Goal: Use online tool/utility: Utilize a website feature to perform a specific function

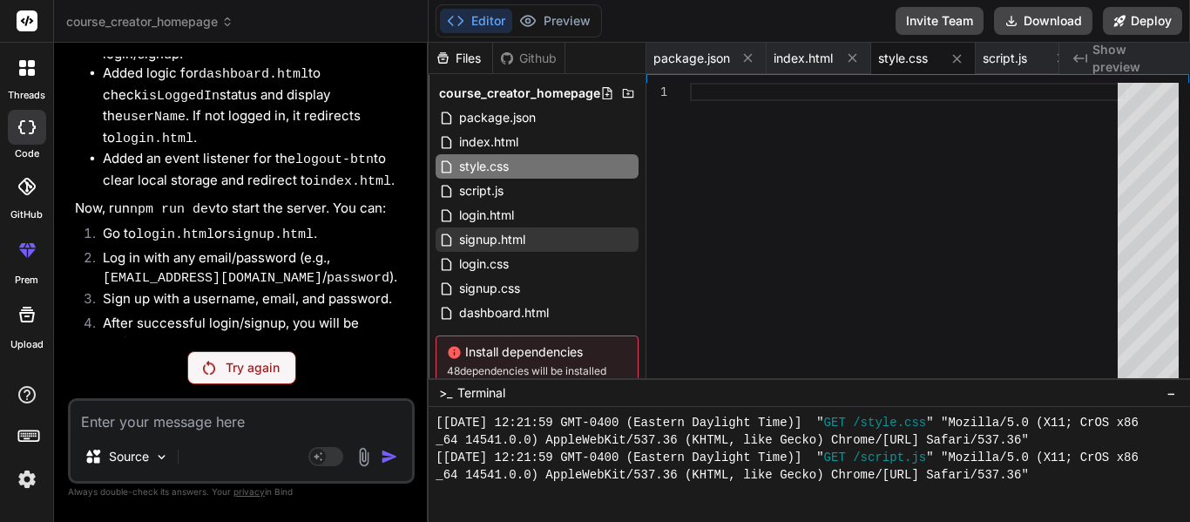
scroll to position [4737, 0]
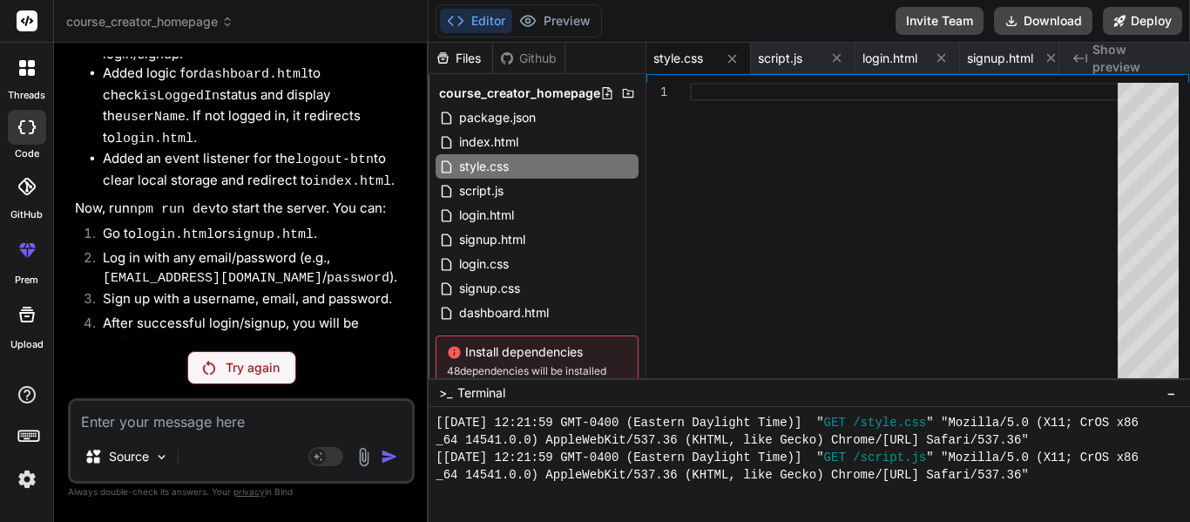
click at [264, 367] on p "Try again" at bounding box center [253, 367] width 54 height 17
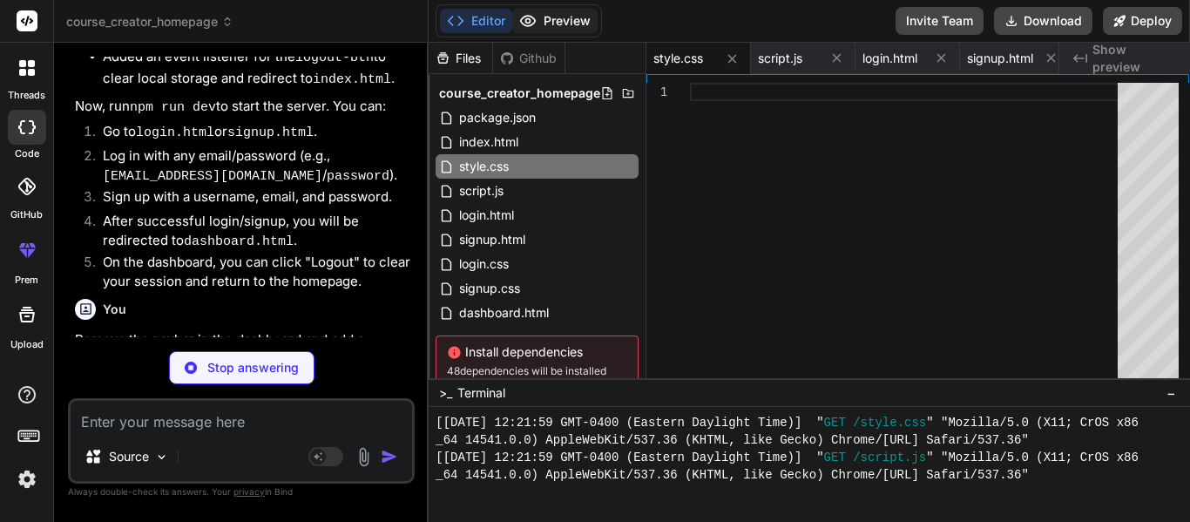
scroll to position [5011, 0]
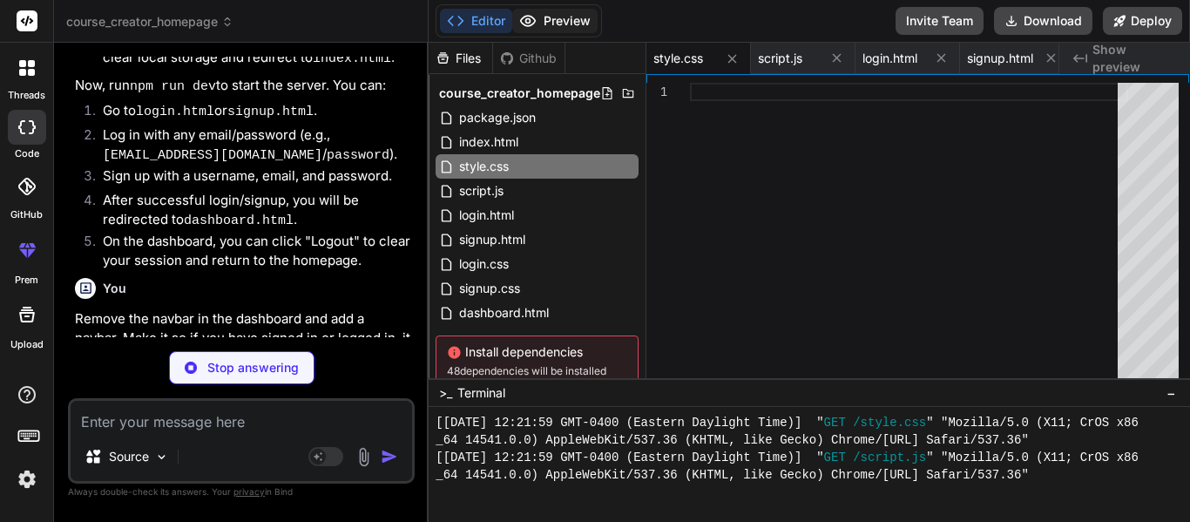
type textarea "x"
type textarea "</div> </div> </footer> <script src="script.js"></script> </body> </html>"
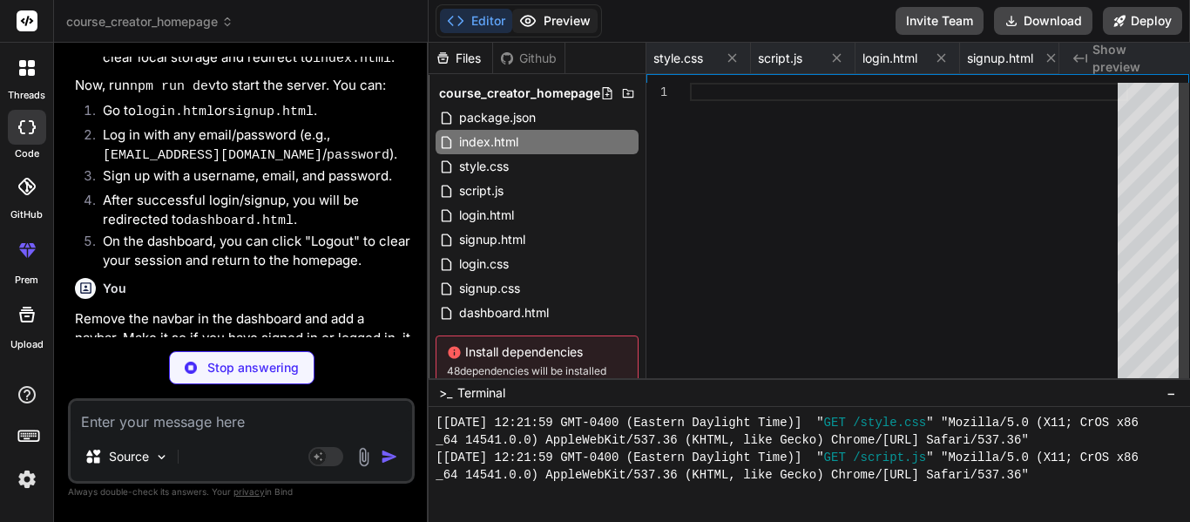
type textarea "x"
type textarea "</body> </html>"
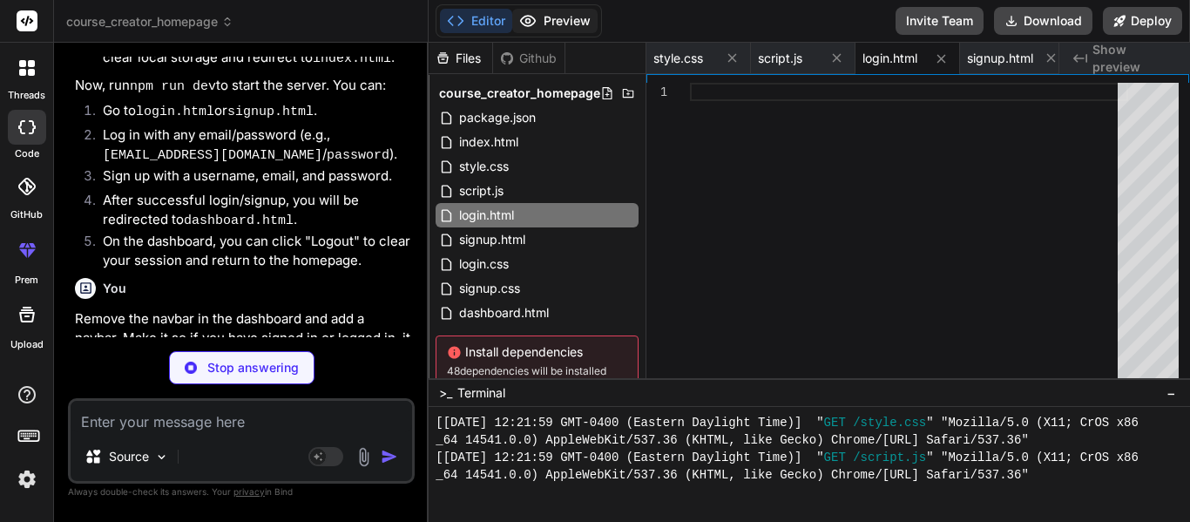
type textarea "x"
type textarea "<a href="#">LinkedIn</a> </div> </div> </footer> <script src="script.js"></scri…"
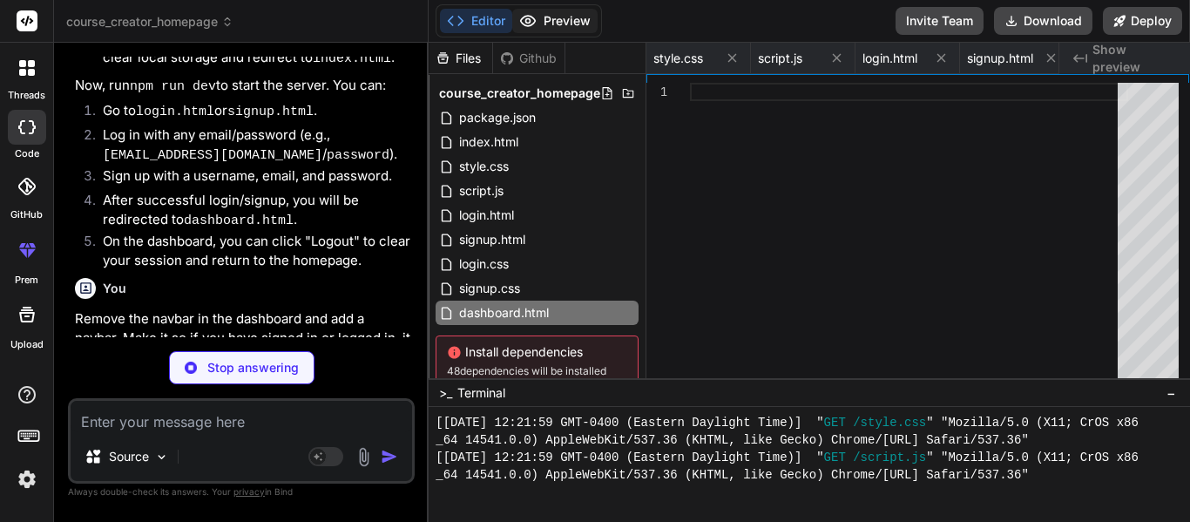
type textarea "x"
type textarea ".dashboard-card h2 { font-size: 1.8em; } }"
type textarea "x"
type textarea "} .dashboard-card h2 { font-size: 1.8em; } }"
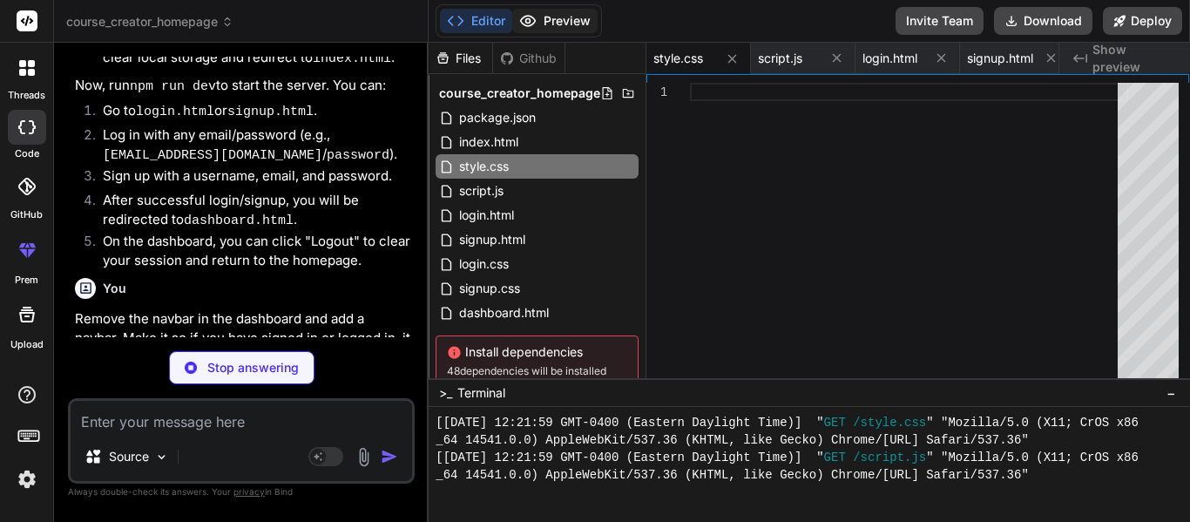
type textarea "x"
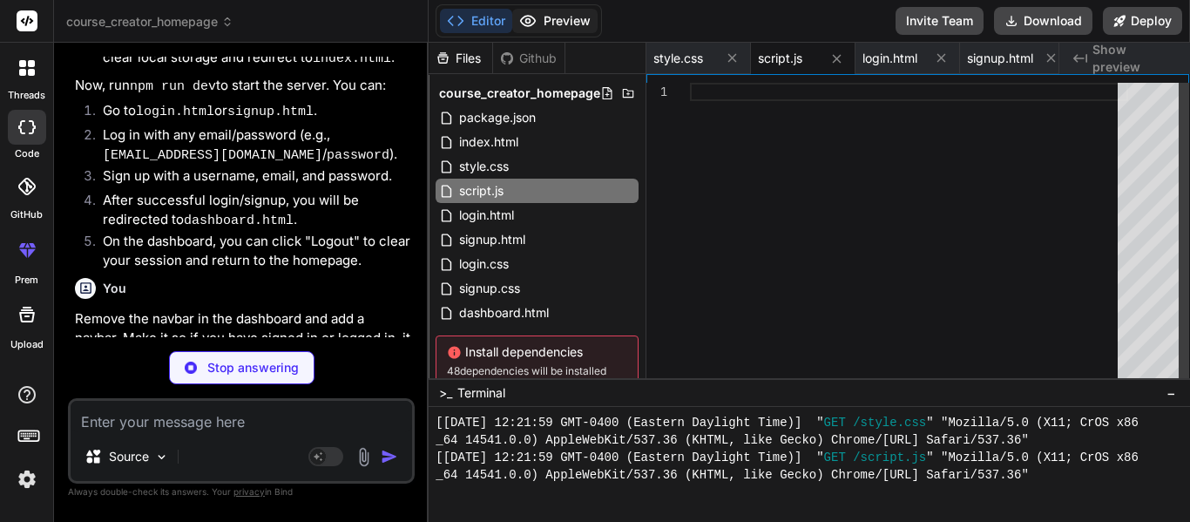
type textarea "x"
type textarea "/* No specific styles needed for login.css as general form styles are in style.…"
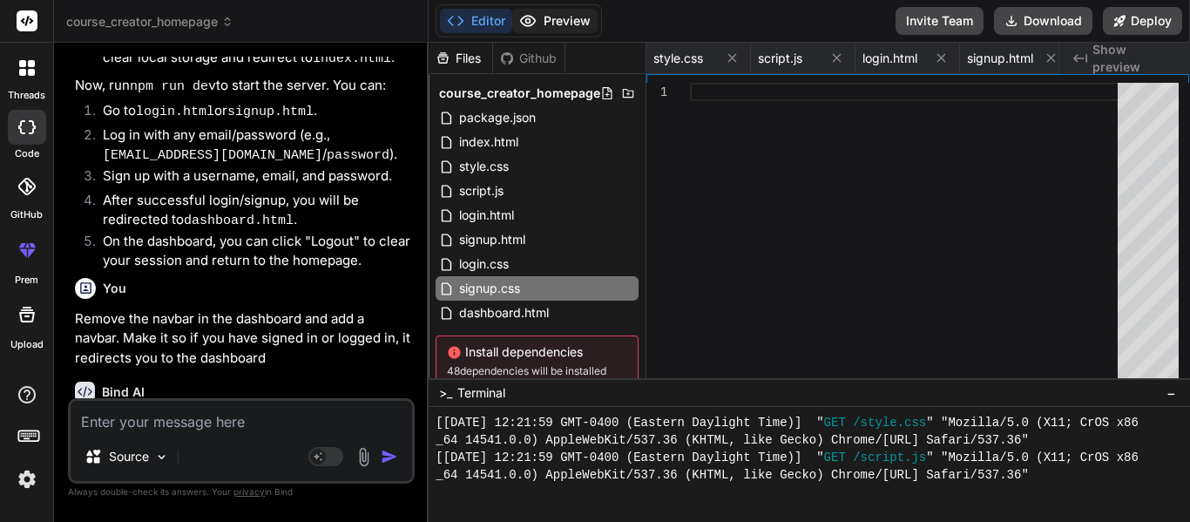
type textarea "x"
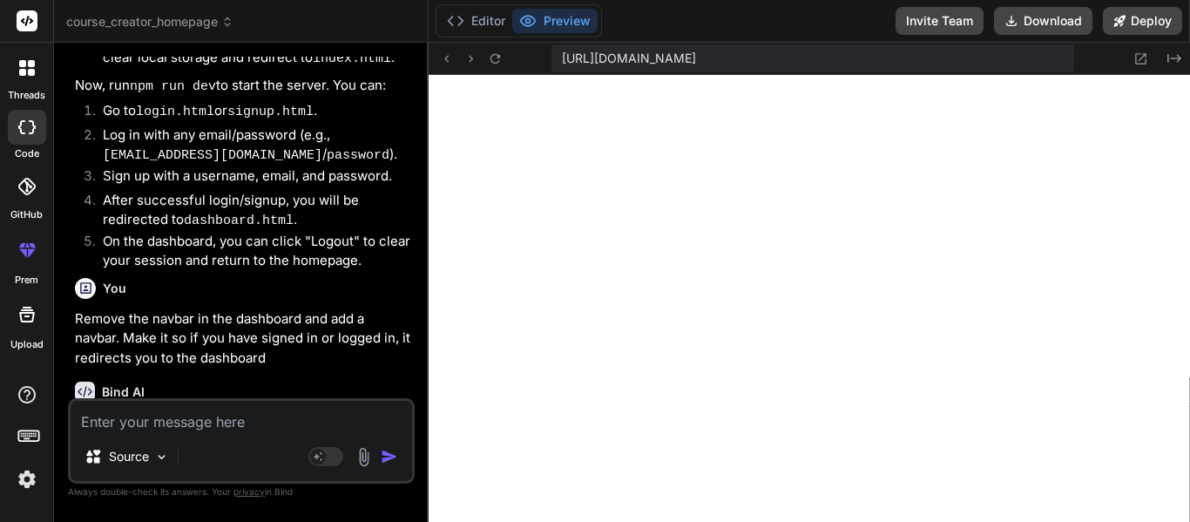
scroll to position [5469, 0]
click at [199, 421] on textarea at bounding box center [241, 416] width 341 height 31
type textarea "M"
type textarea "x"
type textarea "Ma"
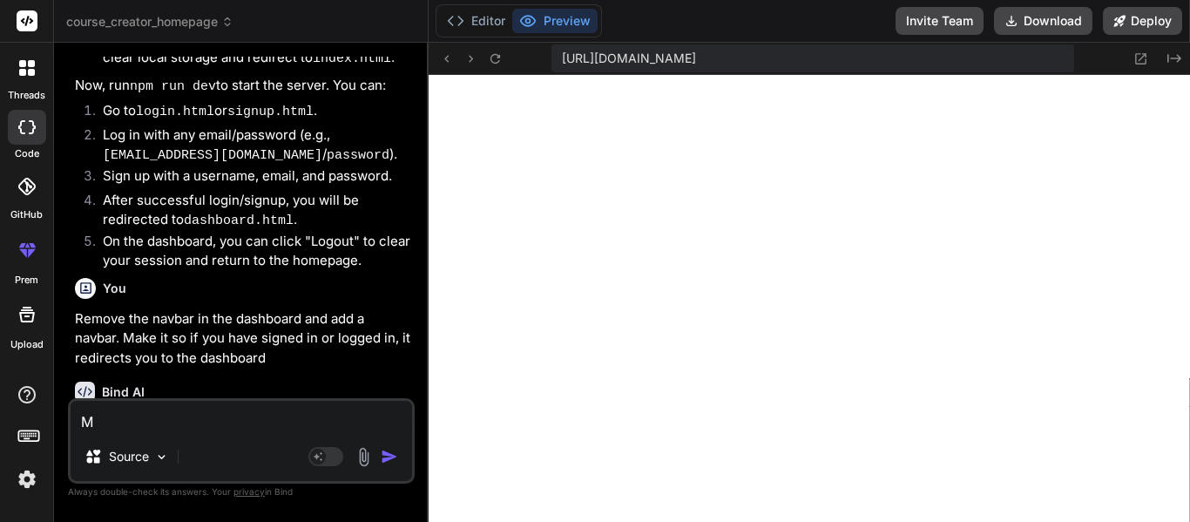
type textarea "x"
type textarea "Mak"
type textarea "x"
type textarea "Make"
type textarea "x"
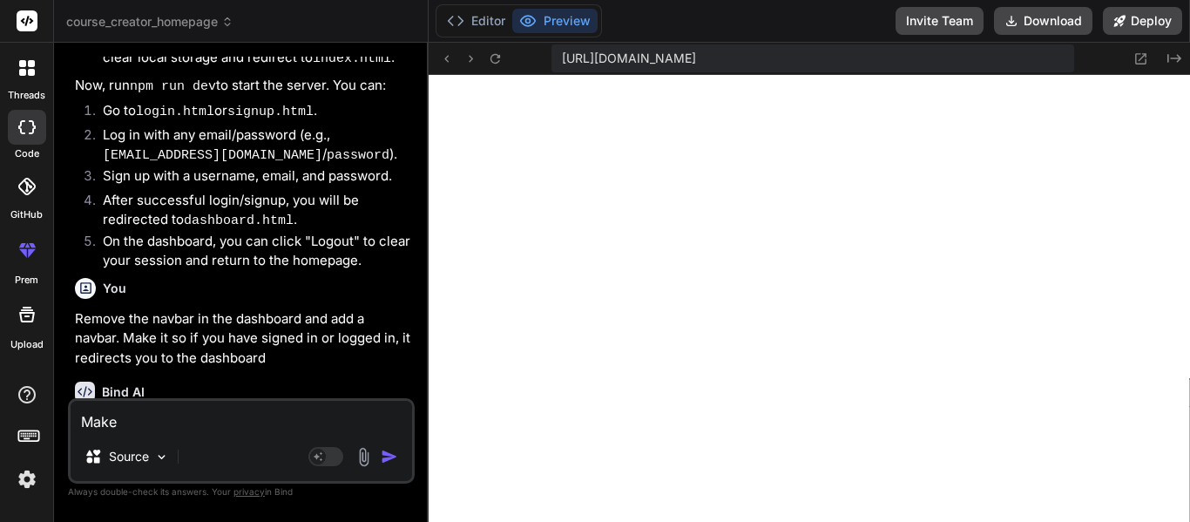
type textarea "Make"
type textarea "x"
type textarea "Make i"
type textarea "x"
type textarea "Make it"
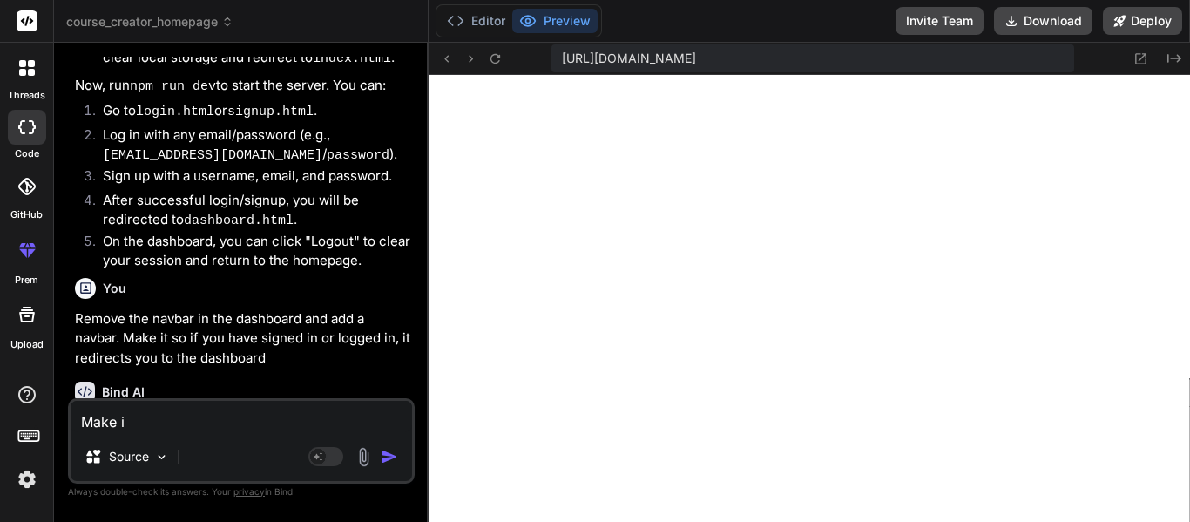
type textarea "x"
type textarea "Make it"
type textarea "x"
type textarea "Make it s"
type textarea "x"
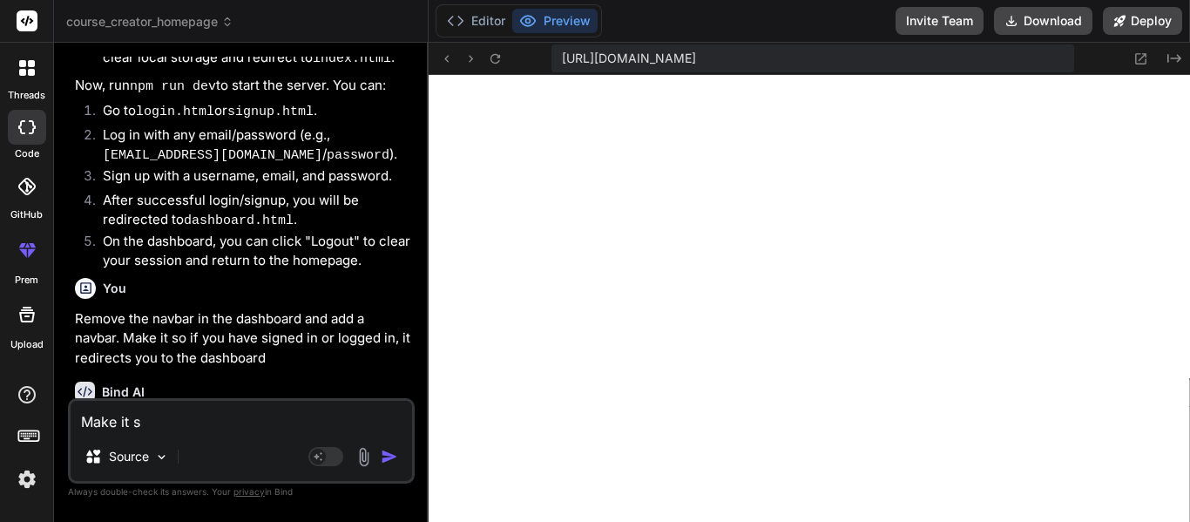
type textarea "Make it so"
type textarea "x"
type textarea "Make it so"
type textarea "x"
type textarea "Make it so t"
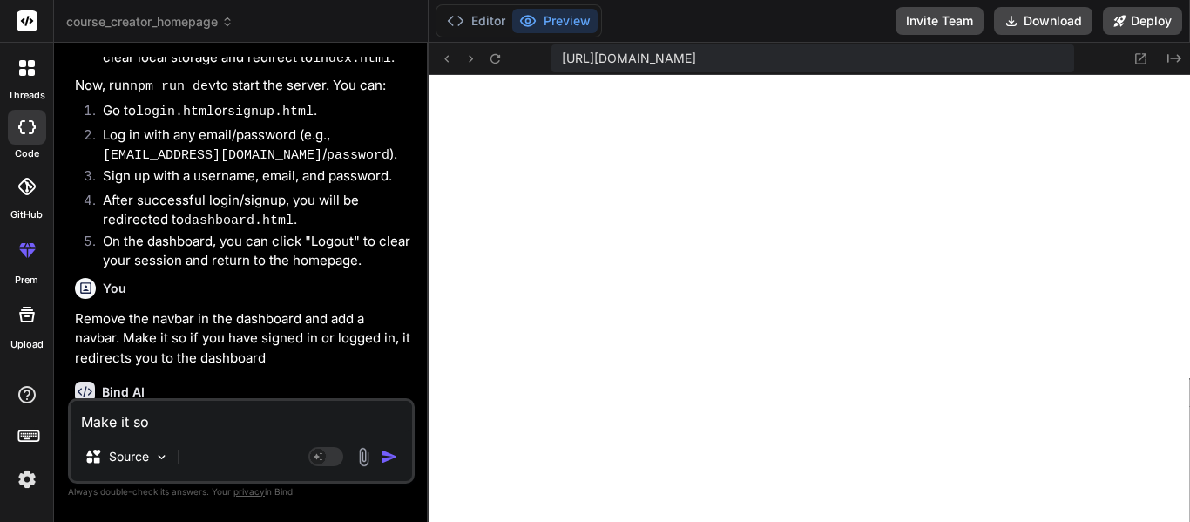
type textarea "x"
type textarea "Make it so th"
type textarea "x"
type textarea "Make it so the"
type textarea "x"
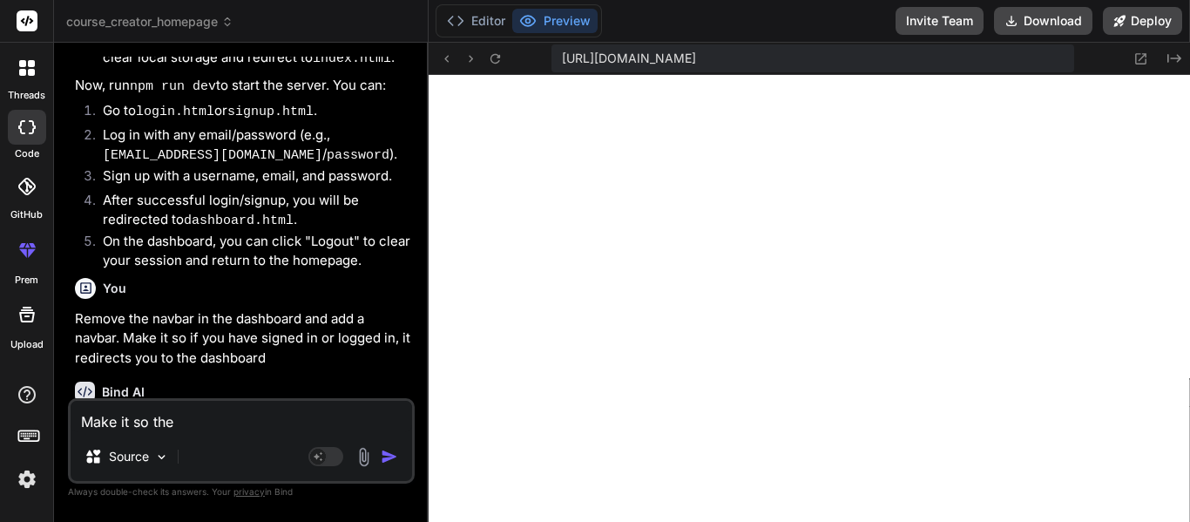
type textarea "Make it so the"
type textarea "x"
type textarea "Make it so the c"
type textarea "x"
type textarea "Make it so the co"
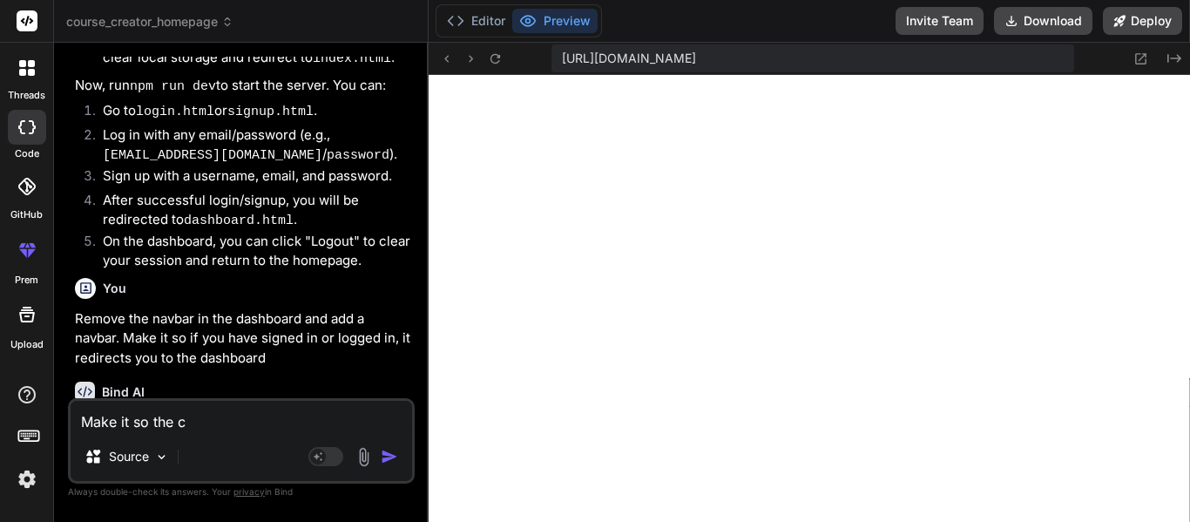
type textarea "x"
type textarea "Make it so the c"
type textarea "x"
type textarea "Make it so the"
type textarea "x"
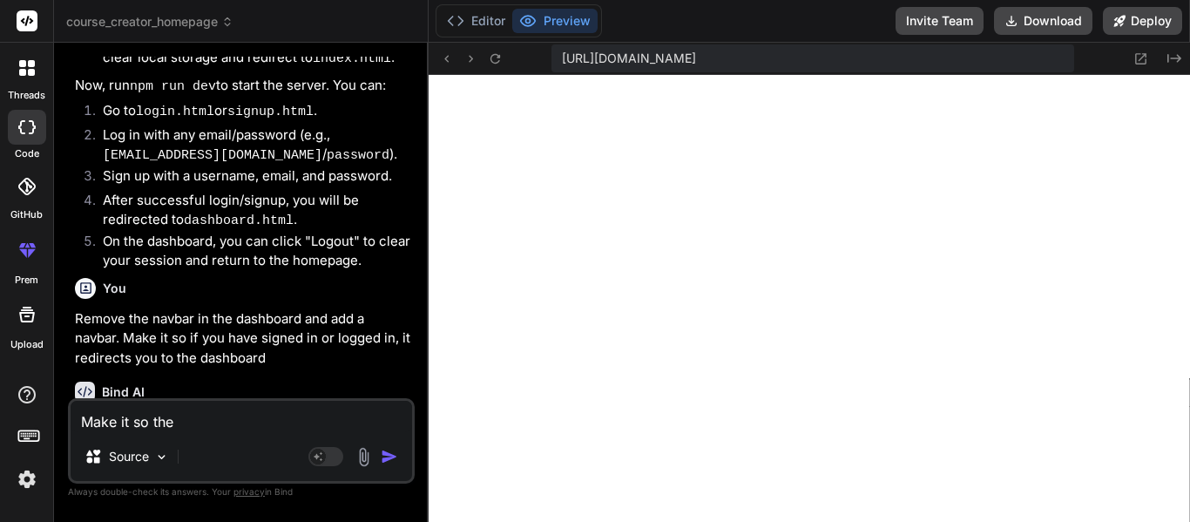
type textarea "Make it so the n"
type textarea "x"
type textarea "Make it so the na"
type textarea "x"
type textarea "Make it so the nav"
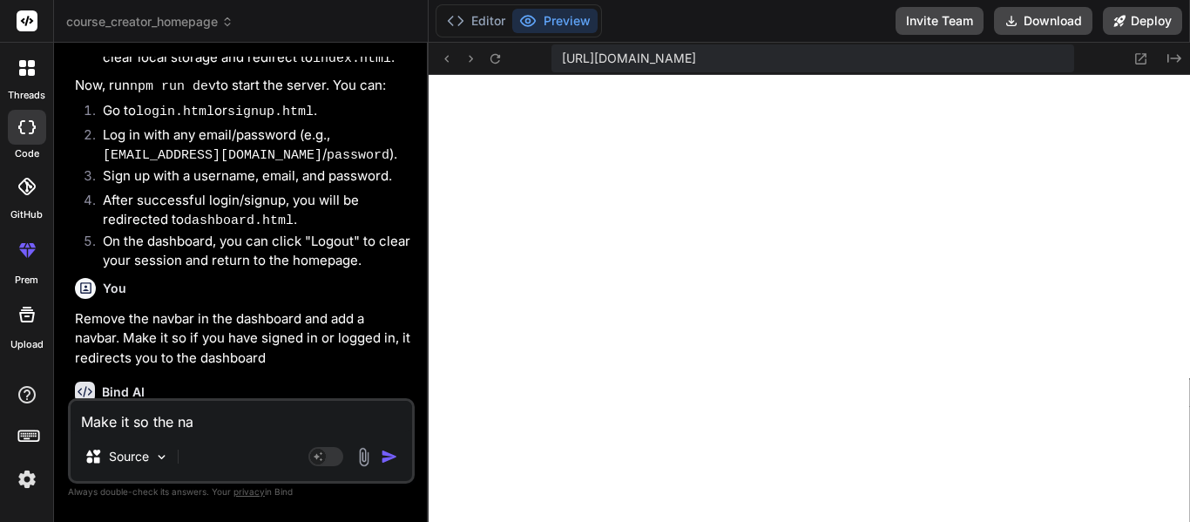
type textarea "x"
type textarea "Make it so the navb"
type textarea "x"
type textarea "Make it so the navba"
type textarea "x"
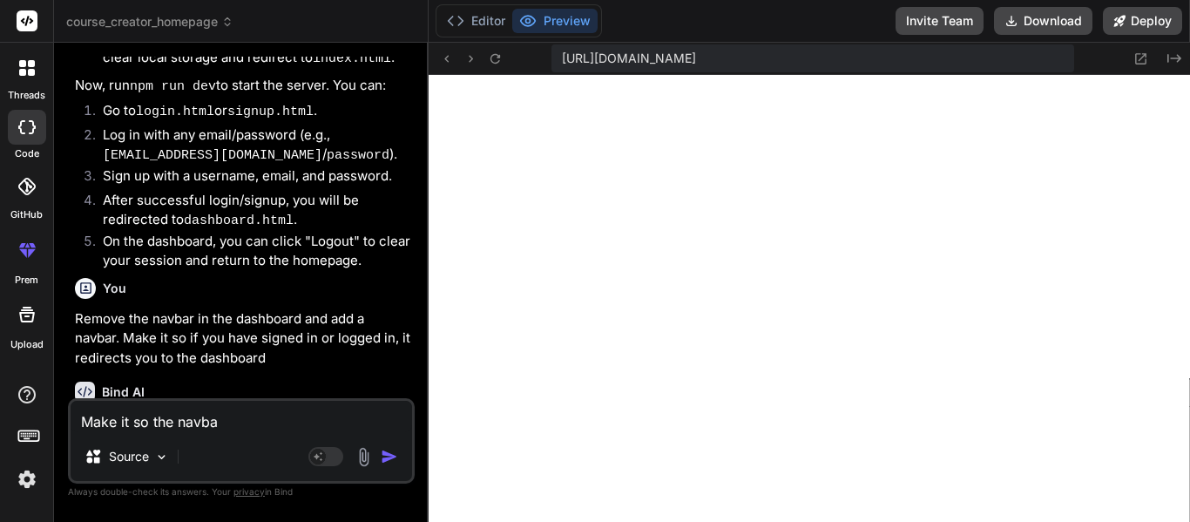
type textarea "Make it so the navbar"
type textarea "x"
type textarea "Make it so the navbar"
type textarea "x"
type textarea "Make it so the navbar o"
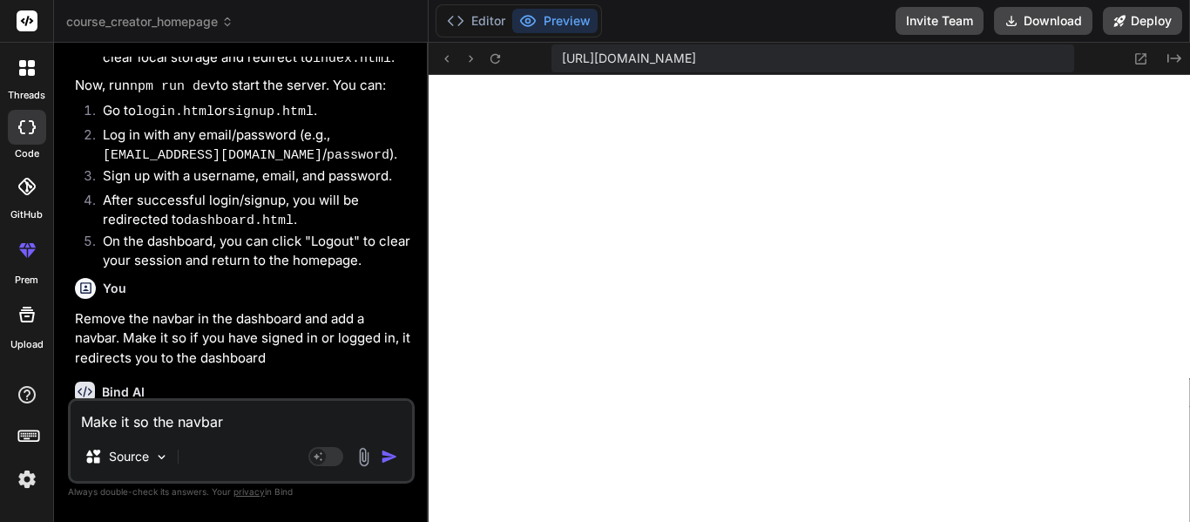
type textarea "x"
type textarea "Make it so the navbar on"
type textarea "x"
type textarea "Make it so the navbar on"
type textarea "x"
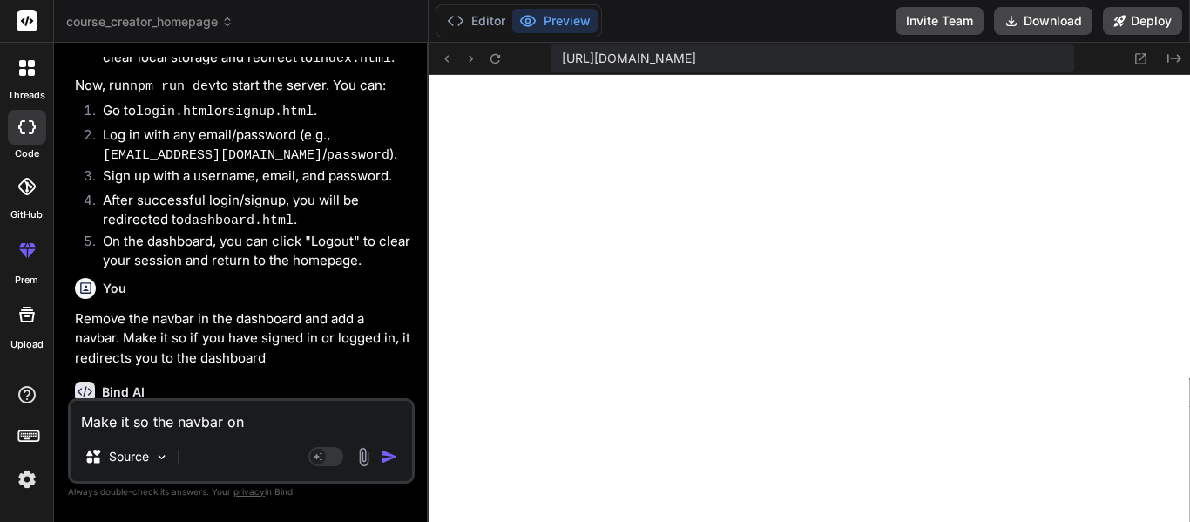
type textarea "Make it so the navbar on t"
type textarea "x"
type textarea "Make it so the navbar on th"
type textarea "x"
type textarea "Make it so the navbar on the"
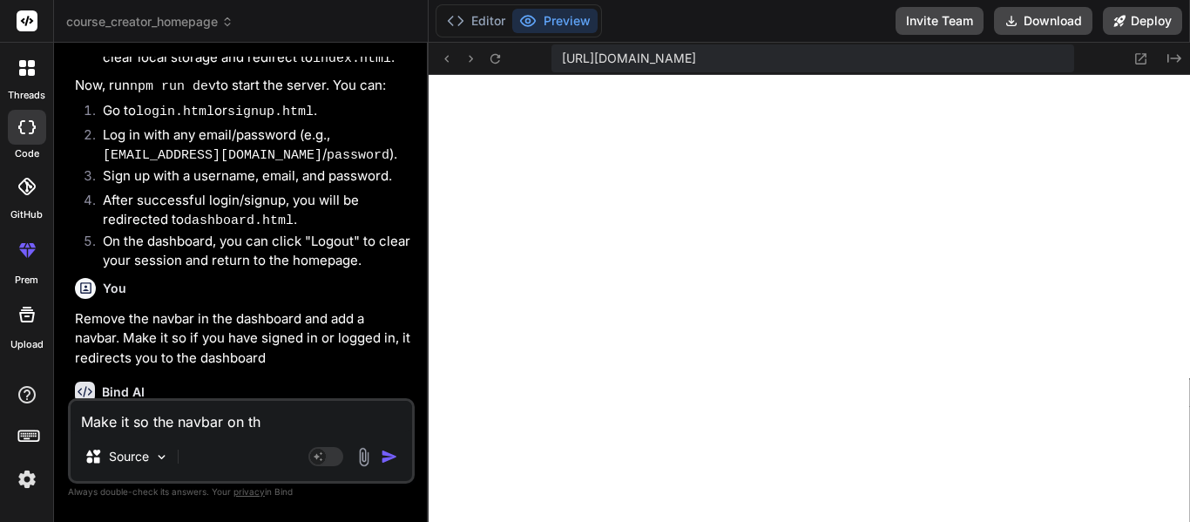
type textarea "x"
type textarea "Make it so the navbar on the"
type textarea "x"
type textarea "Make it so the navbar on the d"
type textarea "x"
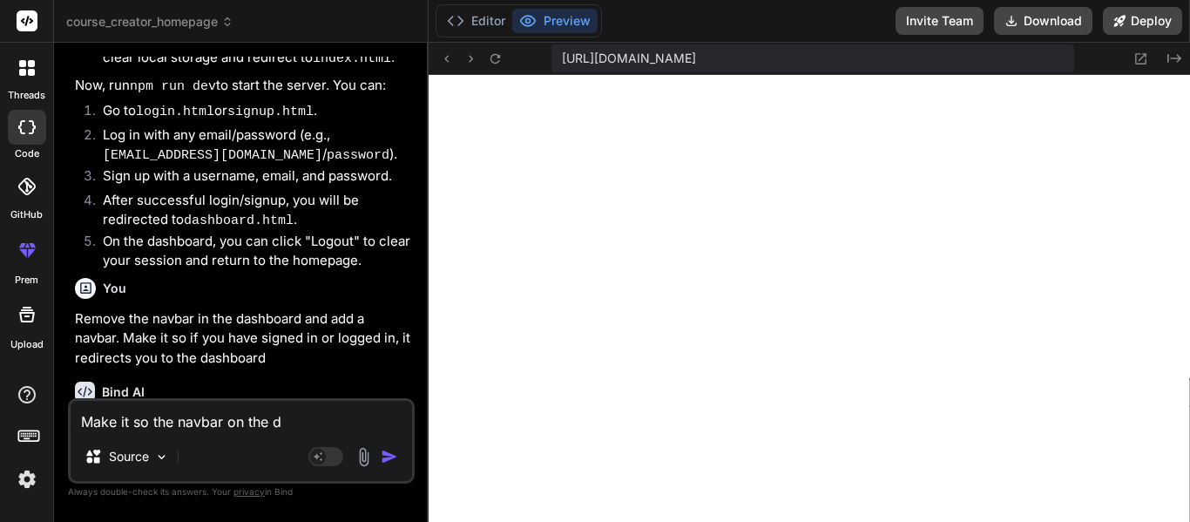
type textarea "Make it so the navbar on the da"
type textarea "x"
type textarea "Make it so the navbar on the das"
type textarea "x"
type textarea "Make it so the navbar on the dash"
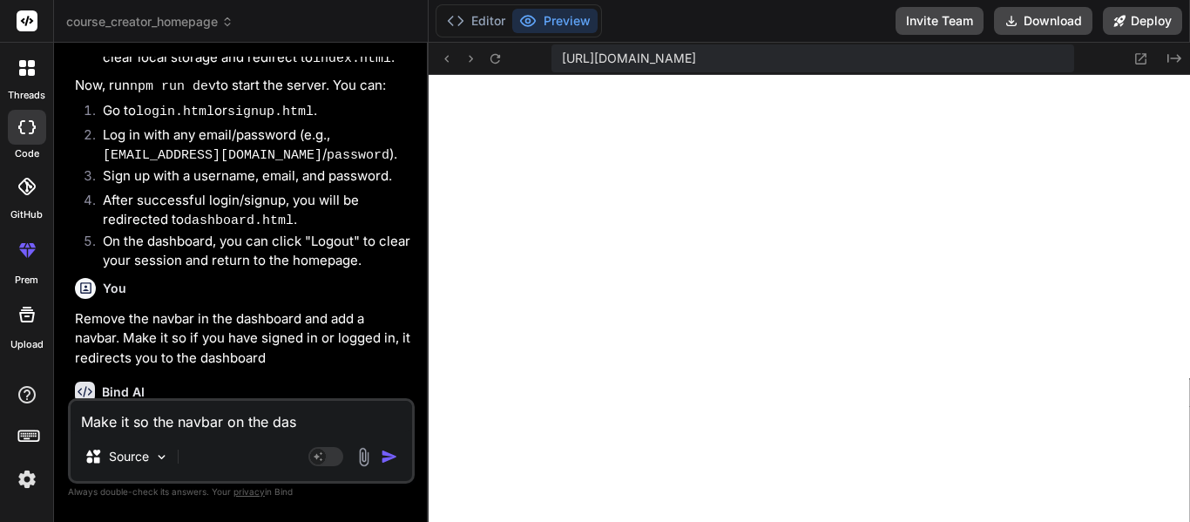
type textarea "x"
type textarea "Make it so the navbar on the dashb"
type textarea "x"
type textarea "Make it so the navbar on the dashbo"
type textarea "x"
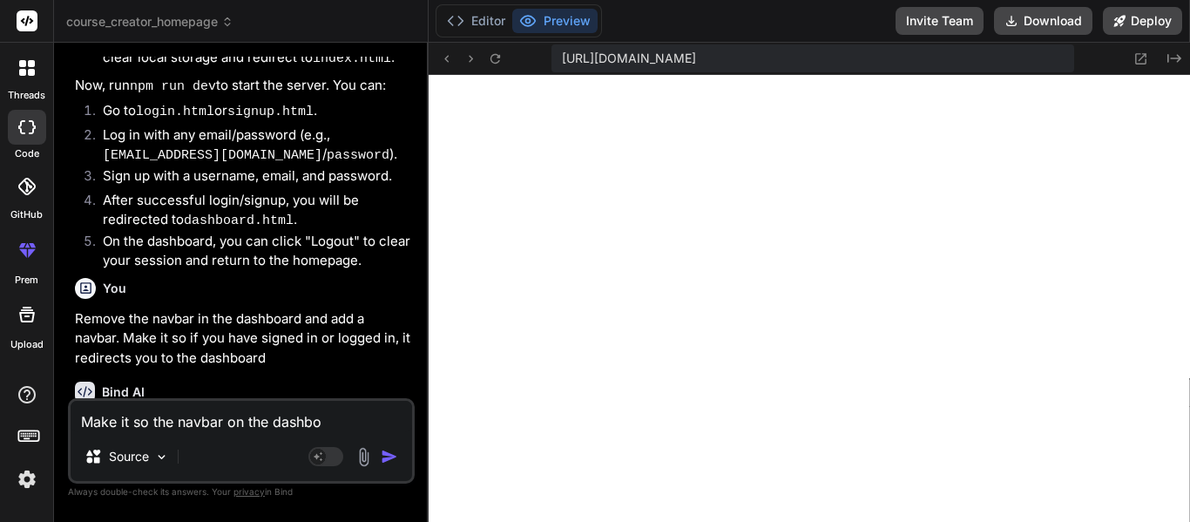
type textarea "Make it so the navbar on the dashboa"
type textarea "x"
type textarea "Make it so the navbar on the dashboar"
type textarea "x"
type textarea "Make it so the navbar on the dashboard"
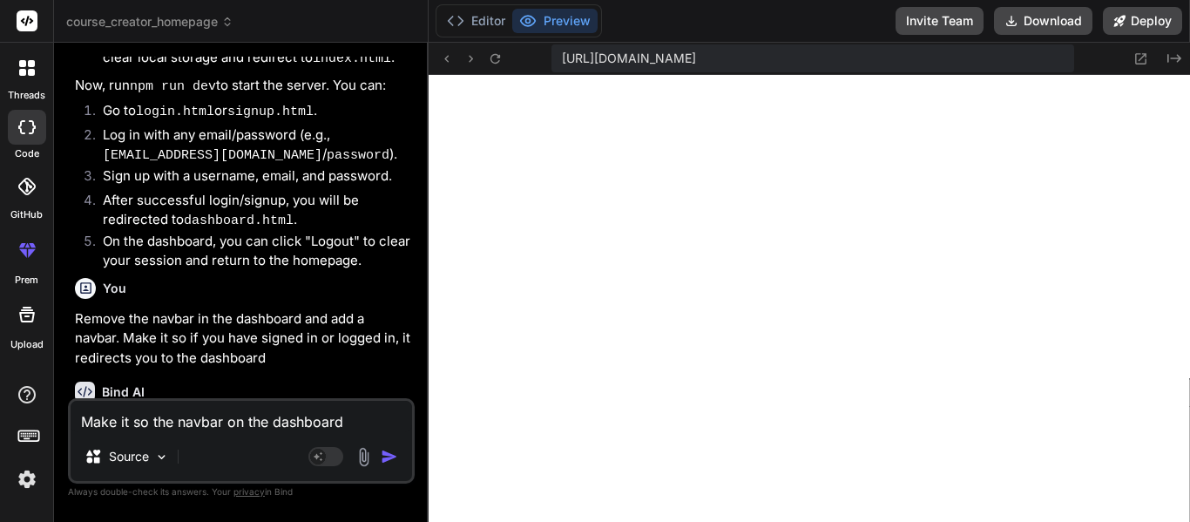
type textarea "x"
type textarea "Make it so the navbar on the dashboard"
type textarea "x"
type textarea "Make it so the navbar on the dashboard i"
type textarea "x"
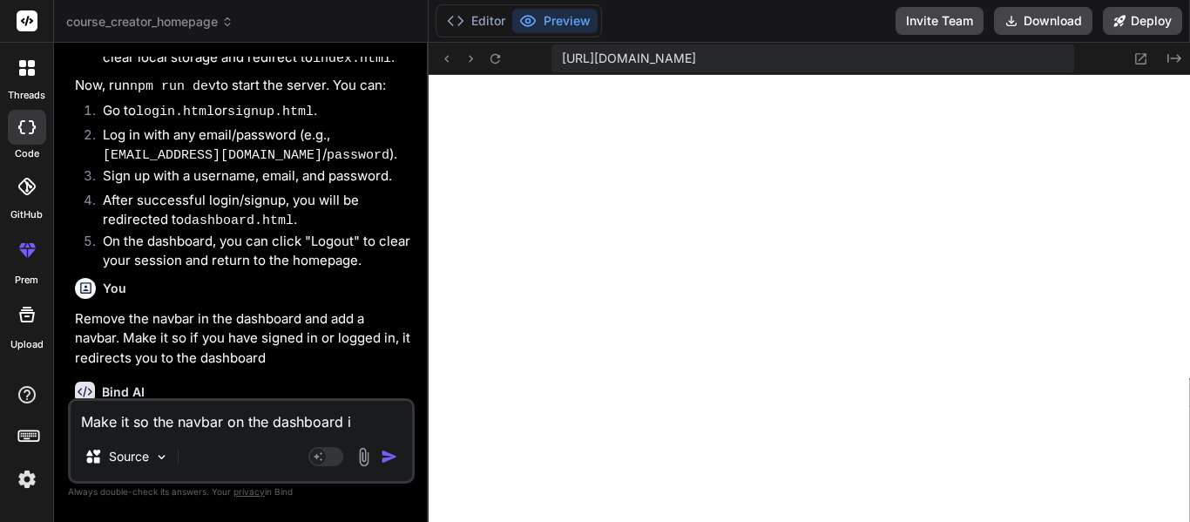
type textarea "Make it so the navbar on the dashboard is"
type textarea "x"
type textarea "Make it so the navbar on the dashboard is"
type textarea "x"
type textarea "Make it so the navbar on the dashboard is a"
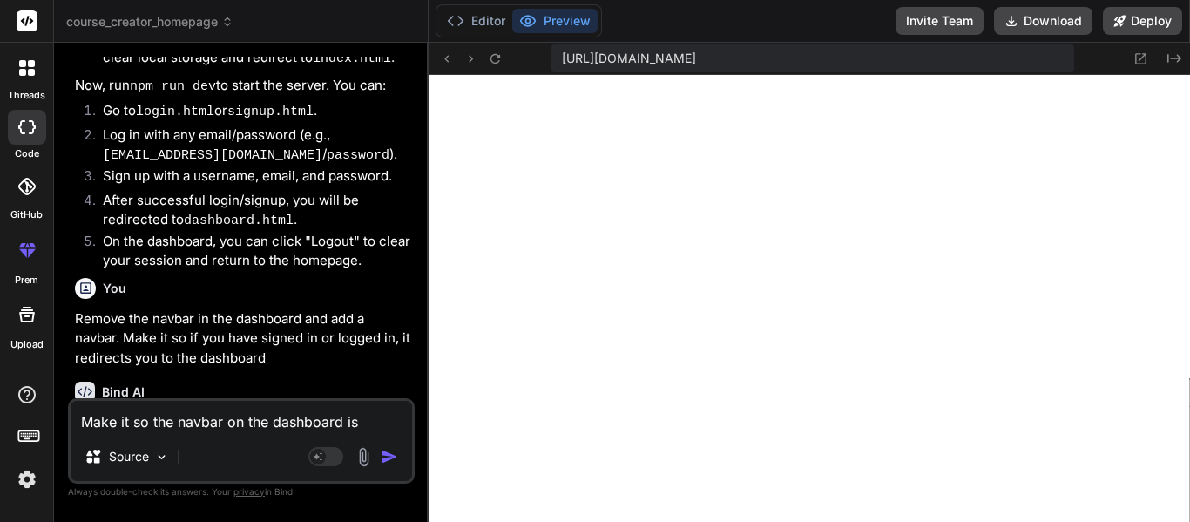
type textarea "x"
type textarea "Make it so the navbar on the dashboard is a"
type textarea "x"
type textarea "Make it so the navbar on the dashboard is a d"
type textarea "x"
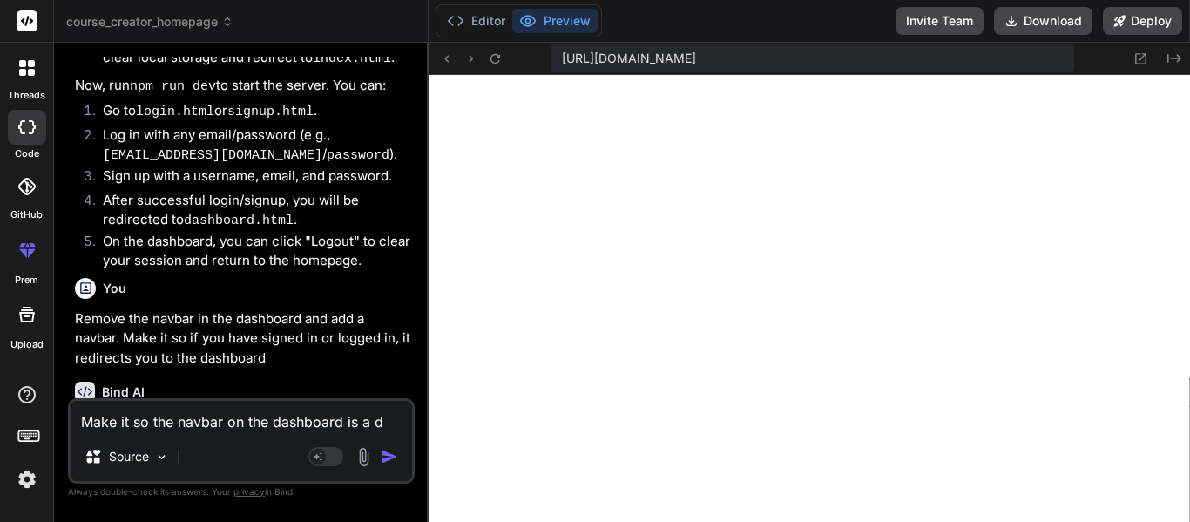
type textarea "Make it so the navbar on the dashboard is a di"
type textarea "x"
type textarea "Make it so the navbar on the dashboard is a d"
type textarea "x"
type textarea "Make it so the navbar on the dashboard is a"
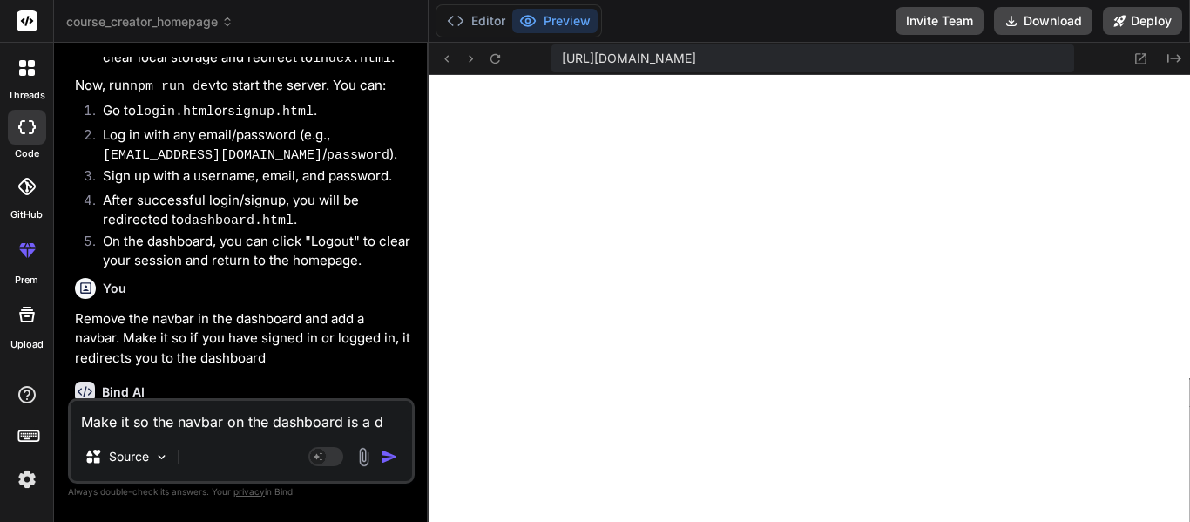
type textarea "x"
type textarea "Make it so the navbar on the dashboard is a s"
type textarea "x"
type textarea "Make it so the navbar on the dashboard is a si"
type textarea "x"
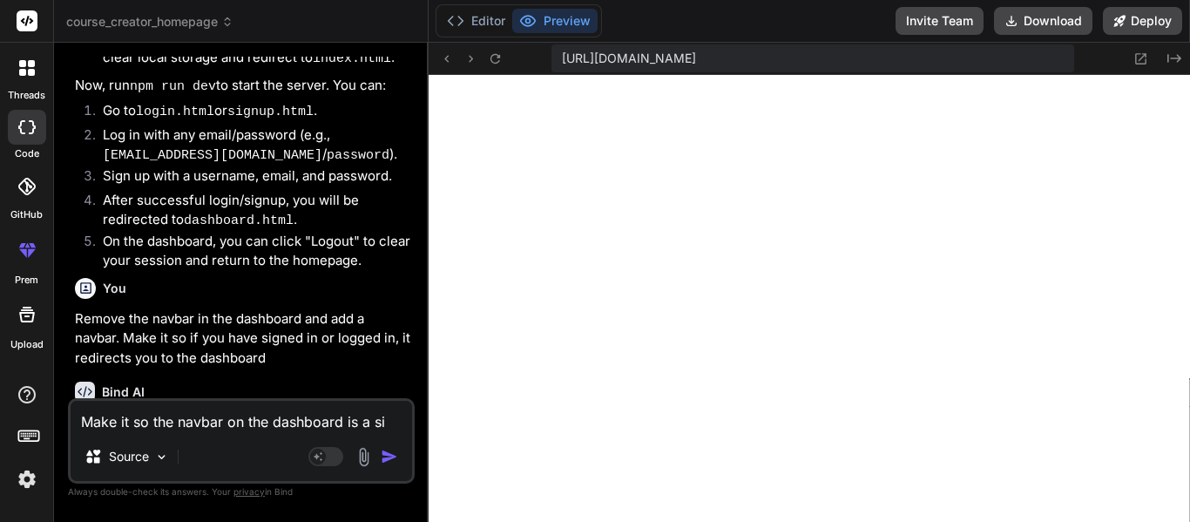
type textarea "Make it so the navbar on the dashboard is a sid"
type textarea "x"
type textarea "Make it so the navbar on the dashboard is a side"
type textarea "x"
type textarea "Make it so the navbar on the dashboard is a sideb"
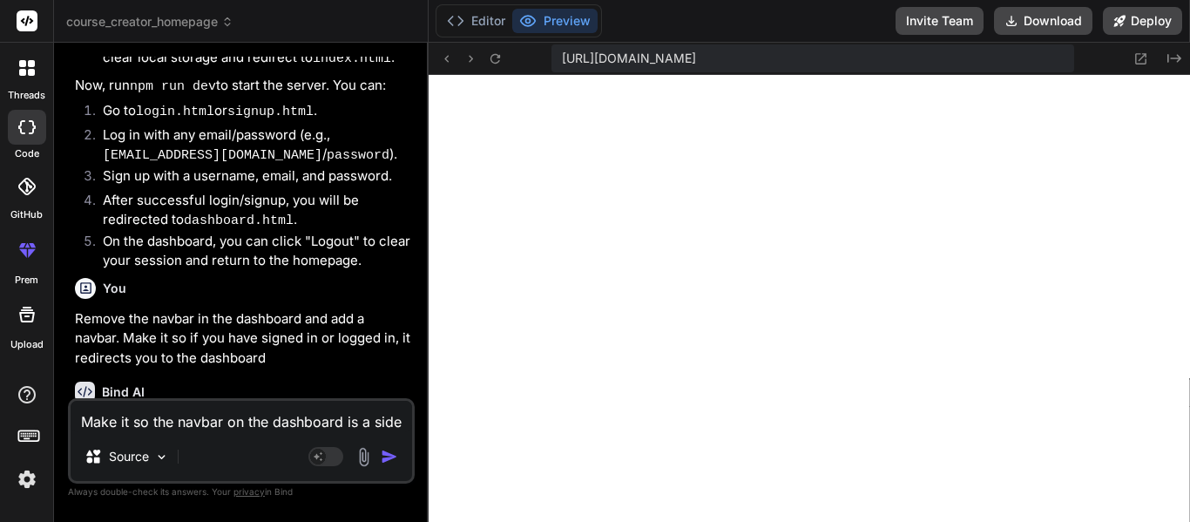
type textarea "x"
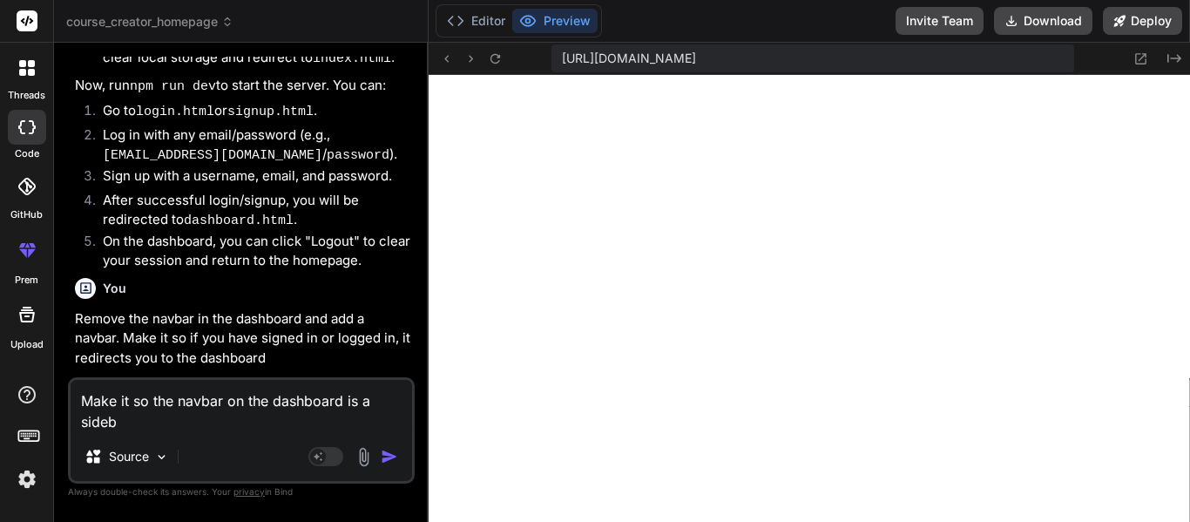
type textarea "Make it so the navbar on the dashboard is a sideba"
type textarea "x"
type textarea "Make it so the navbar on the dashboard is a sidebar"
type textarea "x"
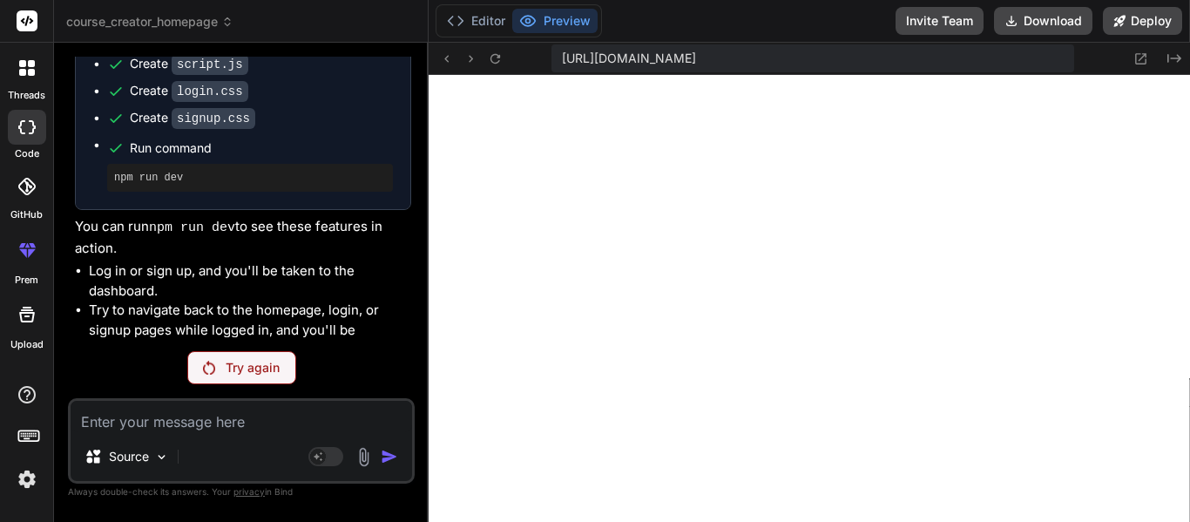
scroll to position [5888, 0]
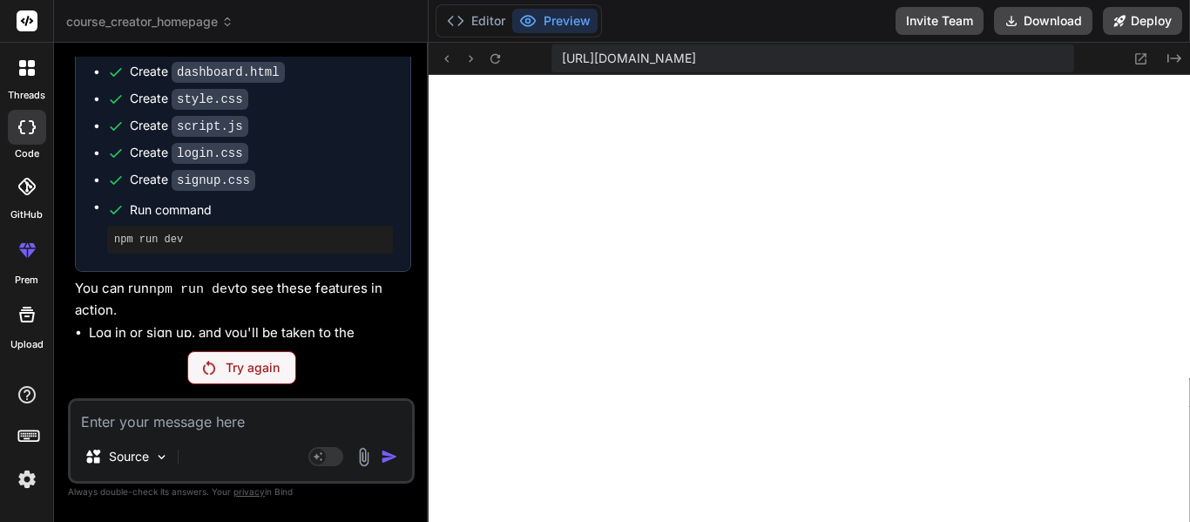
click at [253, 383] on div "Try again" at bounding box center [241, 367] width 109 height 33
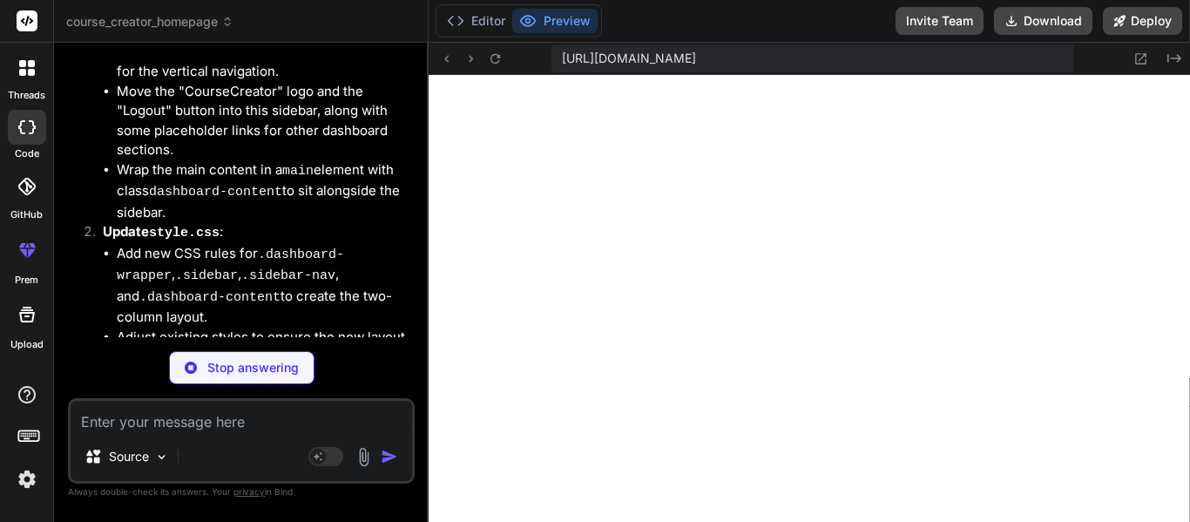
scroll to position [6658, 0]
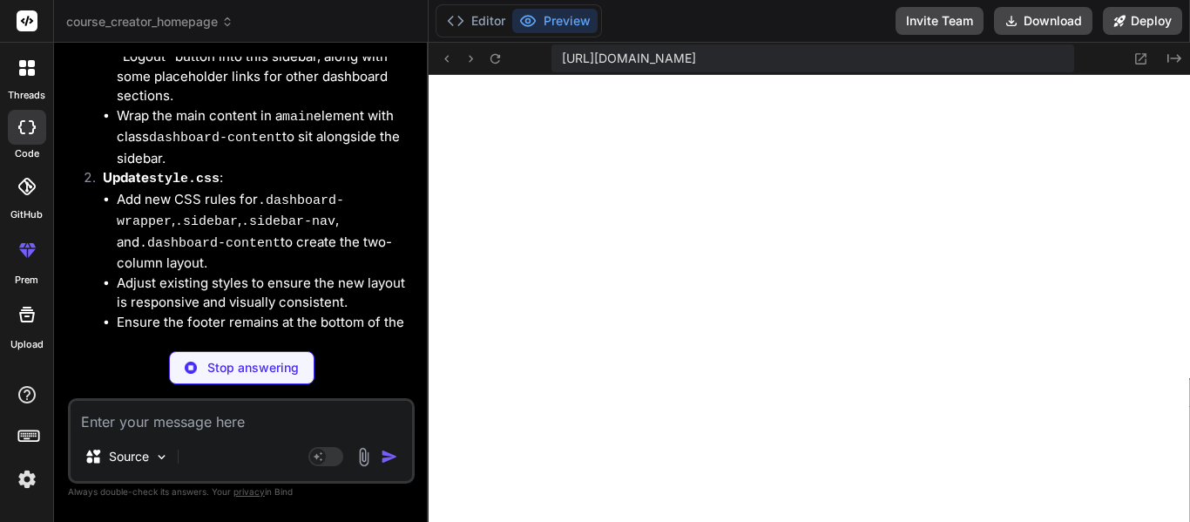
type textarea "x"
type textarea "<a href="#">Facebook</a> <a href="#">Twitter</a> <a href="#">LinkedIn</a> </div…"
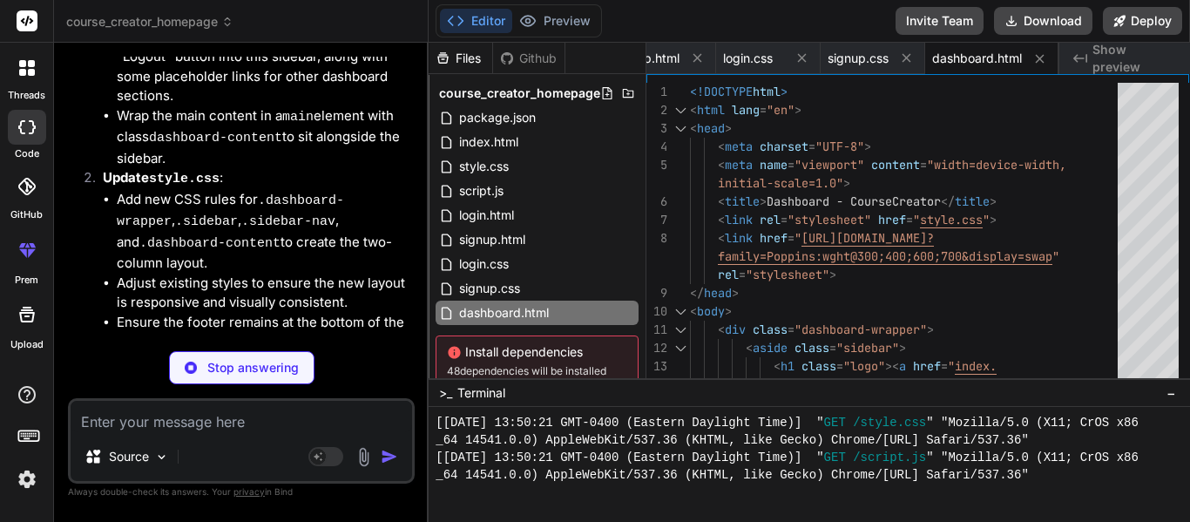
scroll to position [6685, 0]
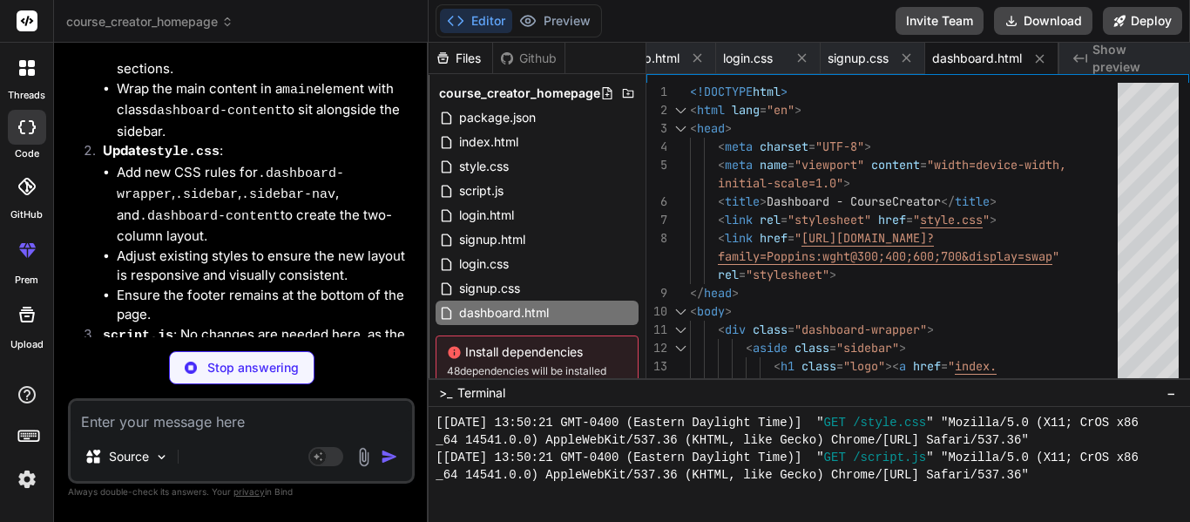
click at [253, 422] on textarea at bounding box center [241, 416] width 341 height 31
type textarea "x"
type textarea "M"
type textarea "x"
type textarea "Ma"
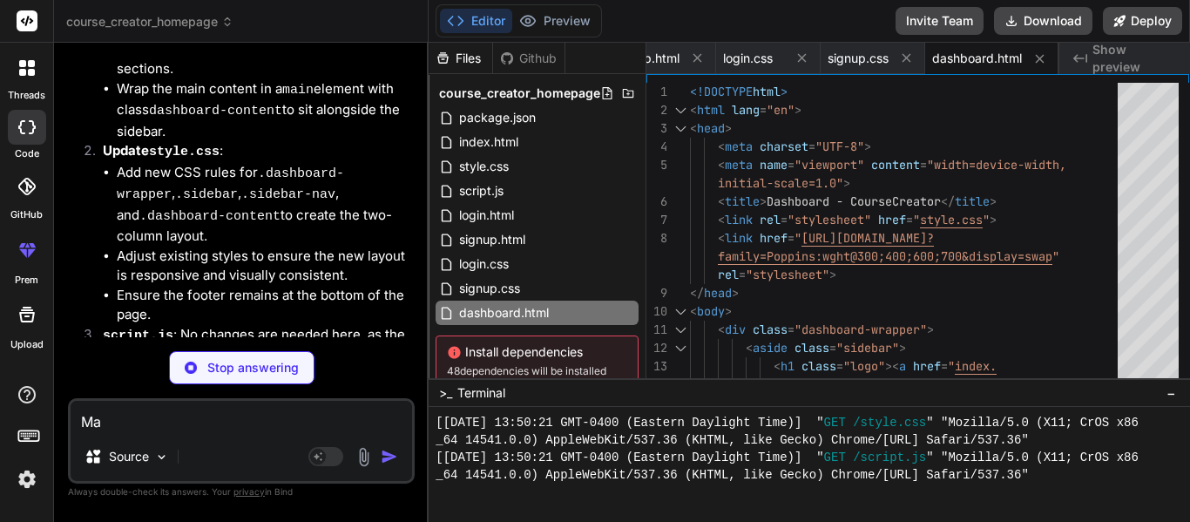
type textarea "x"
type textarea "Mak"
type textarea "x"
type textarea "Make"
type textarea "x"
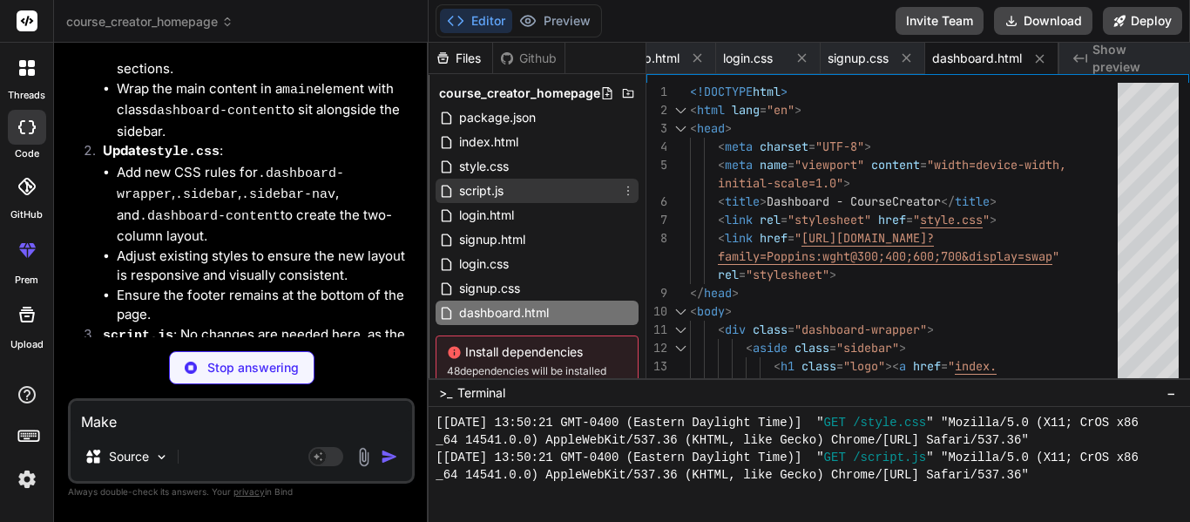
type textarea "Make"
type textarea "x"
type textarea "Make i"
type textarea "x"
type textarea "Make it"
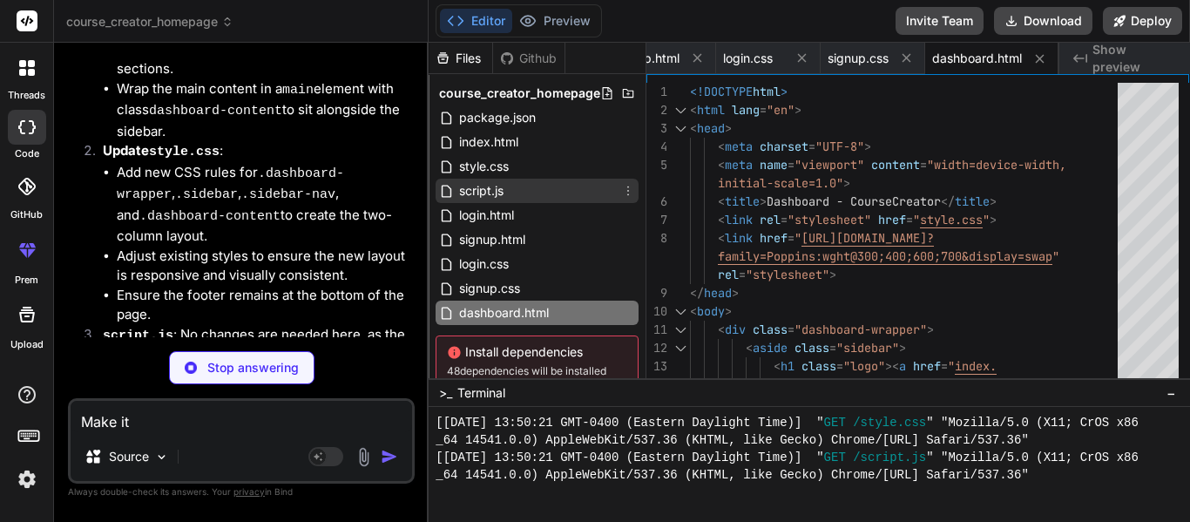
type textarea "x"
type textarea "Make it"
type textarea "x"
type textarea "Make it s"
type textarea "x"
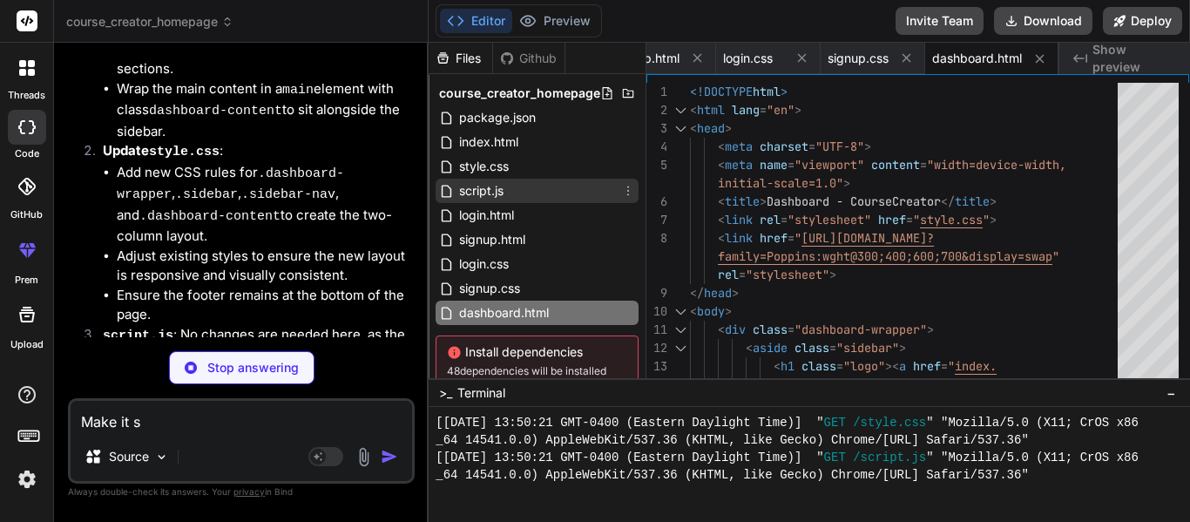
type textarea "Make it so"
type textarea "x"
type textarea "Make it so"
type textarea "x"
type textarea "Make it so b"
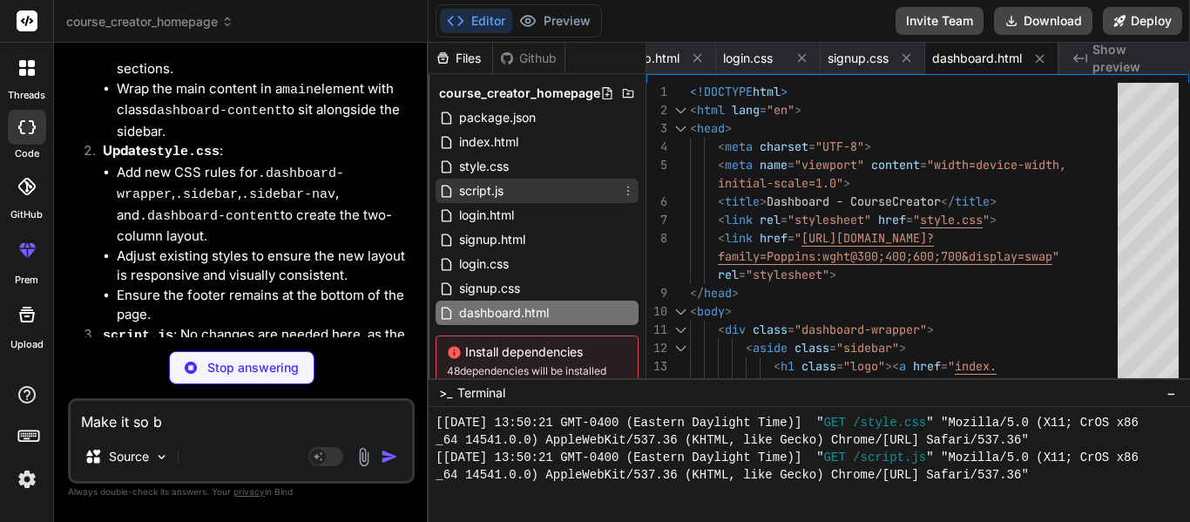
type textarea "x"
type textarea "Make it so bo"
type textarea "x"
type textarea "Make it so bot"
type textarea "x"
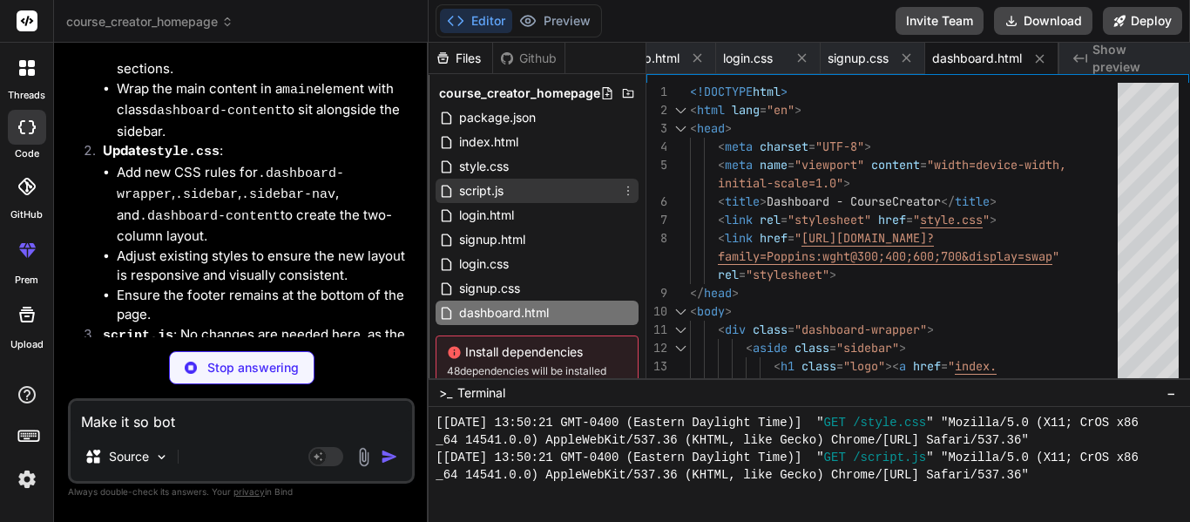
type textarea "Make it so both"
type textarea "x"
type textarea "Make it so both"
type textarea "x"
type textarea "Make it so both l"
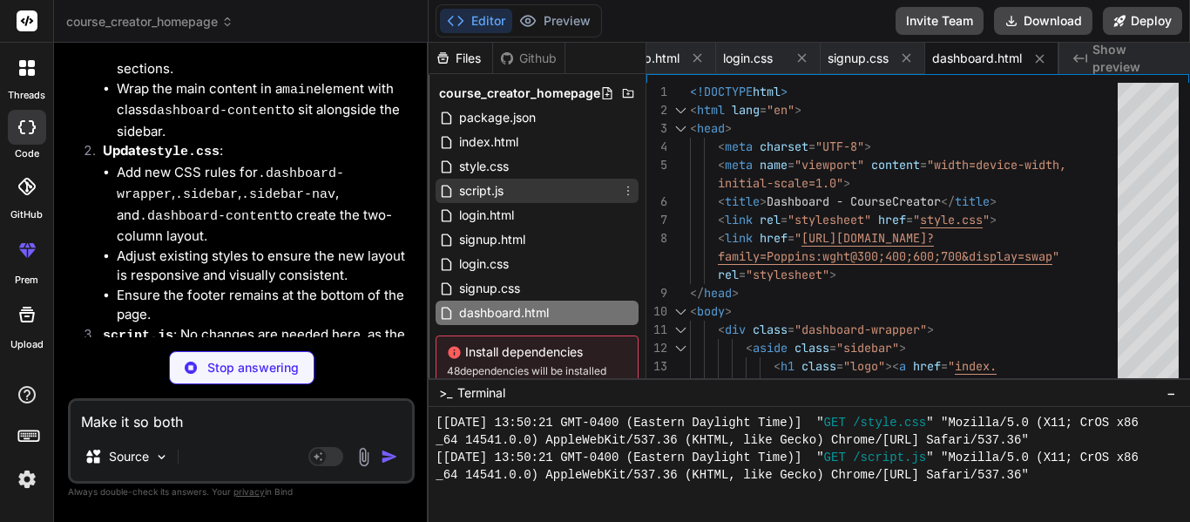
type textarea "x"
type textarea "Make it so both lo"
type textarea "x"
type textarea "Make it so both log"
type textarea "x"
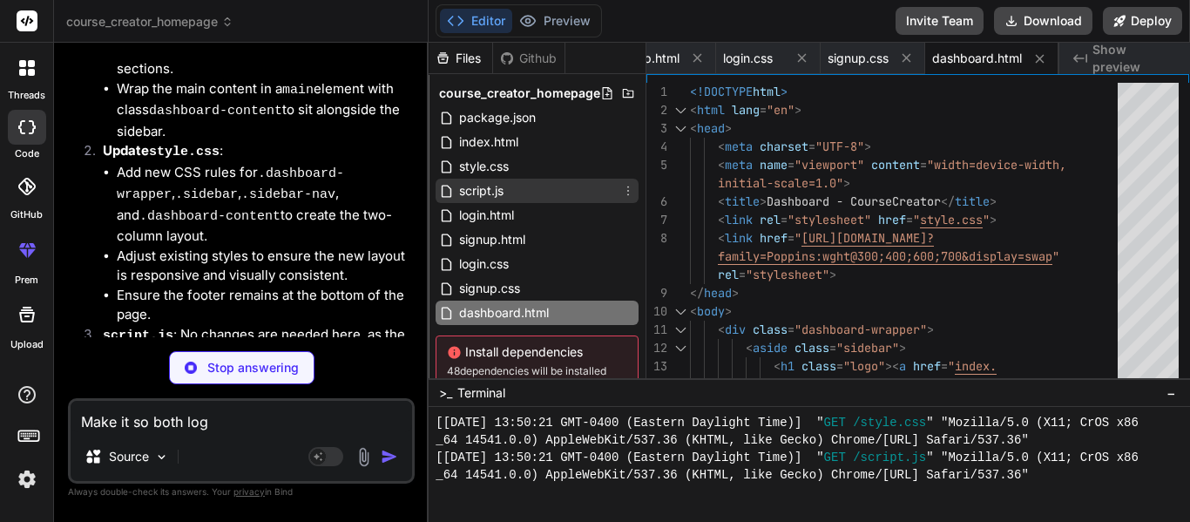
type textarea "Make it so both log"
type textarea "x"
type textarea "Make it so both log i"
type textarea "x"
type textarea "Make it so both log in"
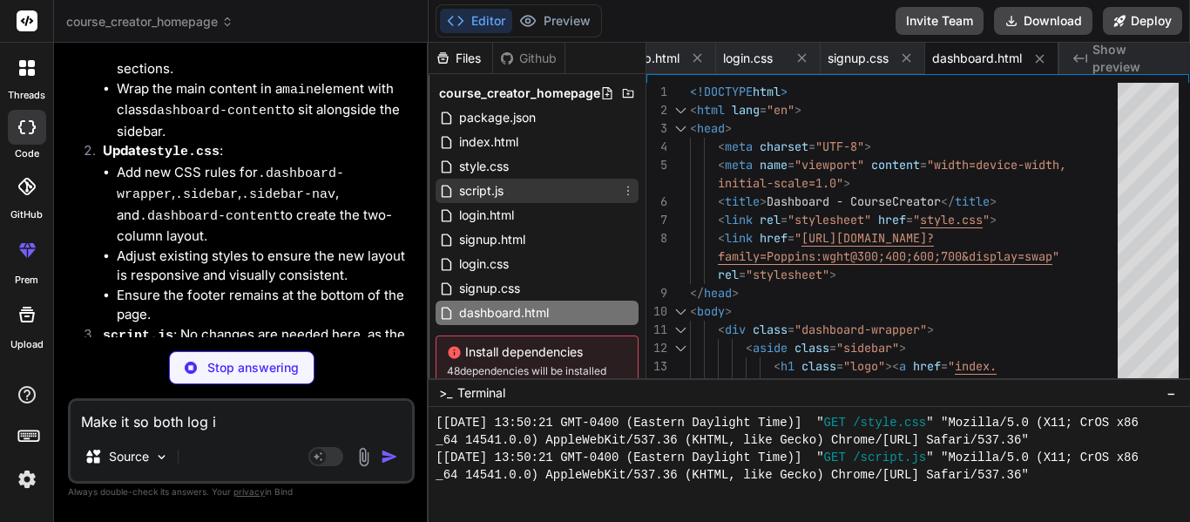
type textarea "x"
type textarea "Make it so both log in"
type textarea "x"
type textarea "Make it so both log in a"
type textarea "x"
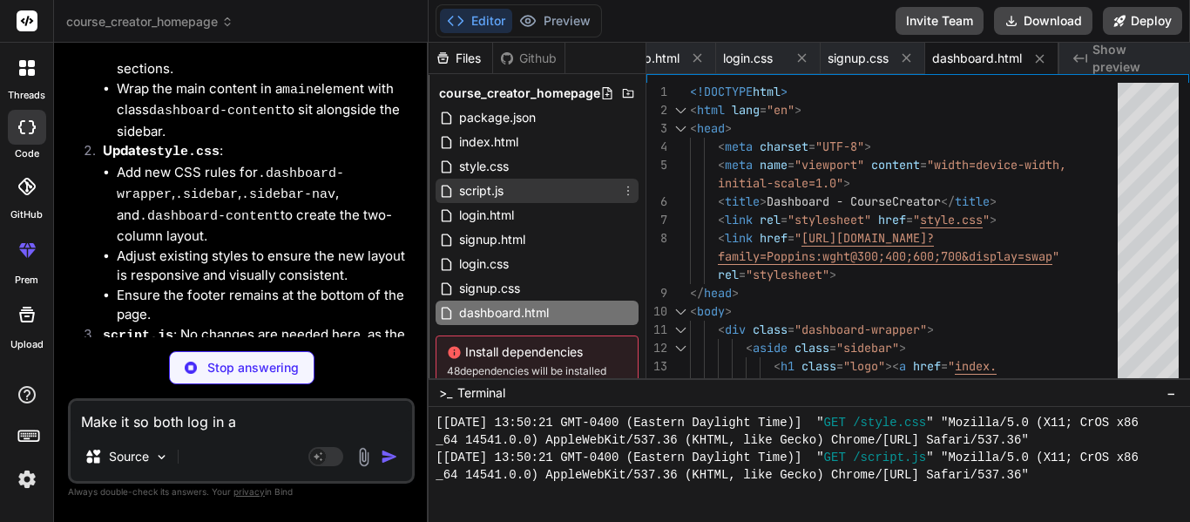
type textarea "Make it so both log in an"
type textarea "x"
type textarea "Make it so both log in and"
type textarea "x"
type textarea "Make it so both log in and"
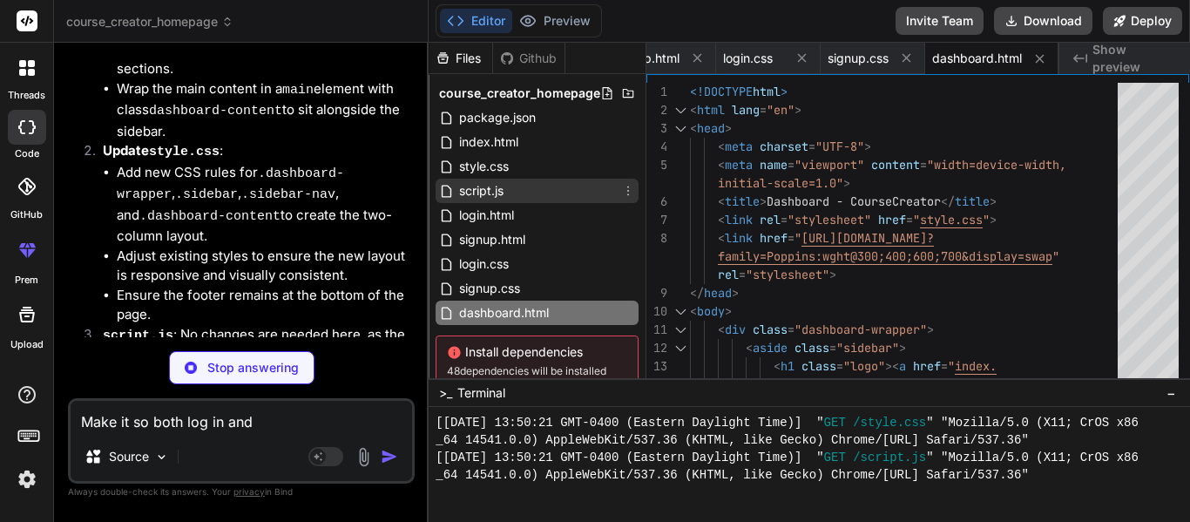
type textarea "x"
type textarea "Make it so both log in and s"
type textarea "x"
type textarea "Make it so both log in and si"
type textarea "x"
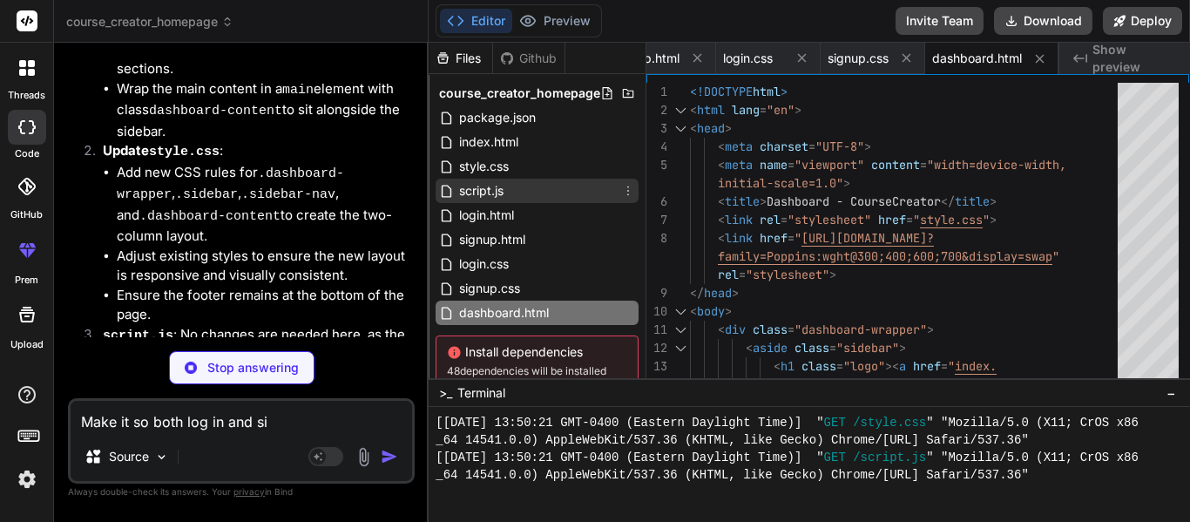
type textarea "Make it so both log in and sig"
type textarea "x"
type textarea "Make it so both log in and sign"
type textarea "x"
type textarea "Make it so both log in and sign"
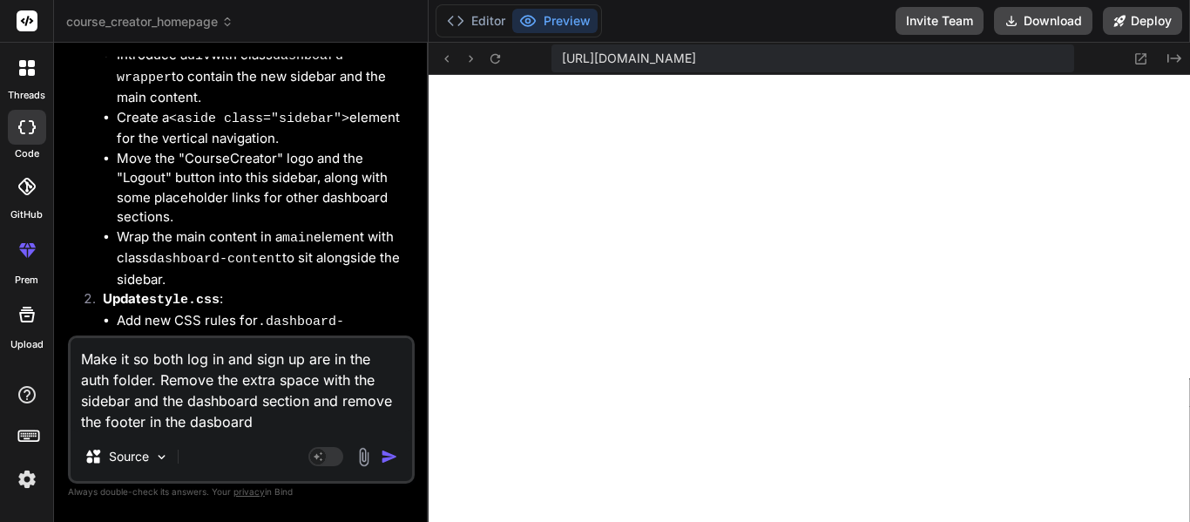
scroll to position [6357, 0]
click at [286, 415] on textarea "Make it so both log in and sign up are in the auth folder. Remove the extra spa…" at bounding box center [241, 385] width 341 height 94
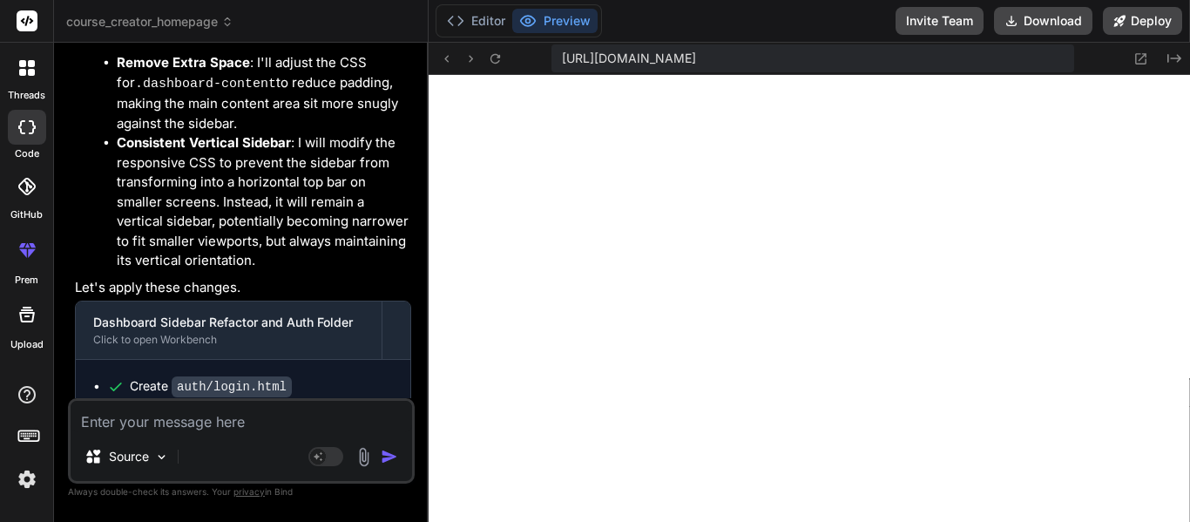
scroll to position [7071, 0]
